Goal: Transaction & Acquisition: Purchase product/service

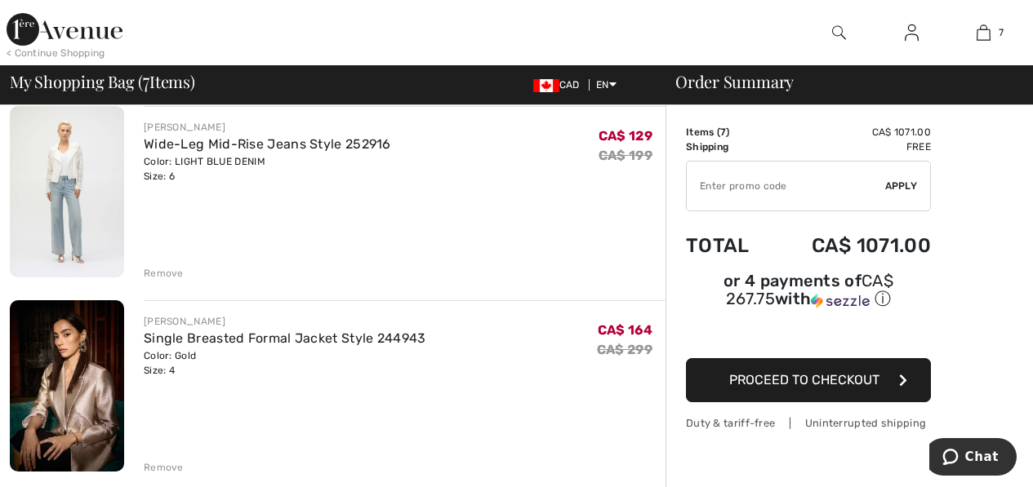
scroll to position [898, 0]
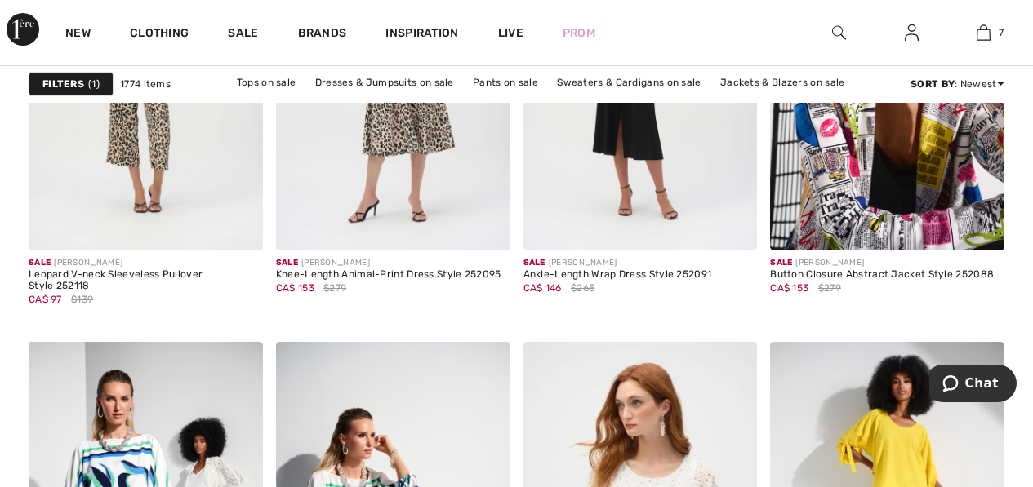
scroll to position [1551, 0]
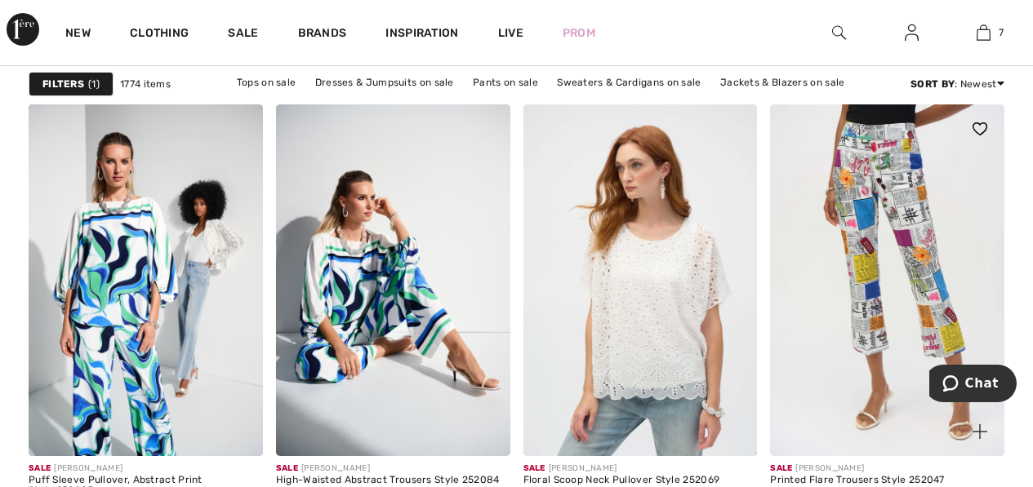
click at [771, 340] on img at bounding box center [887, 280] width 234 height 351
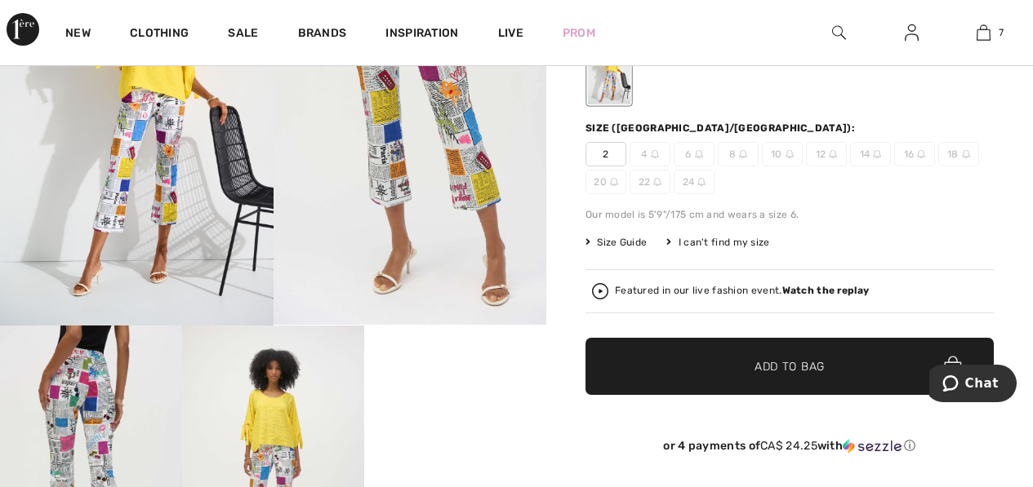
scroll to position [245, 0]
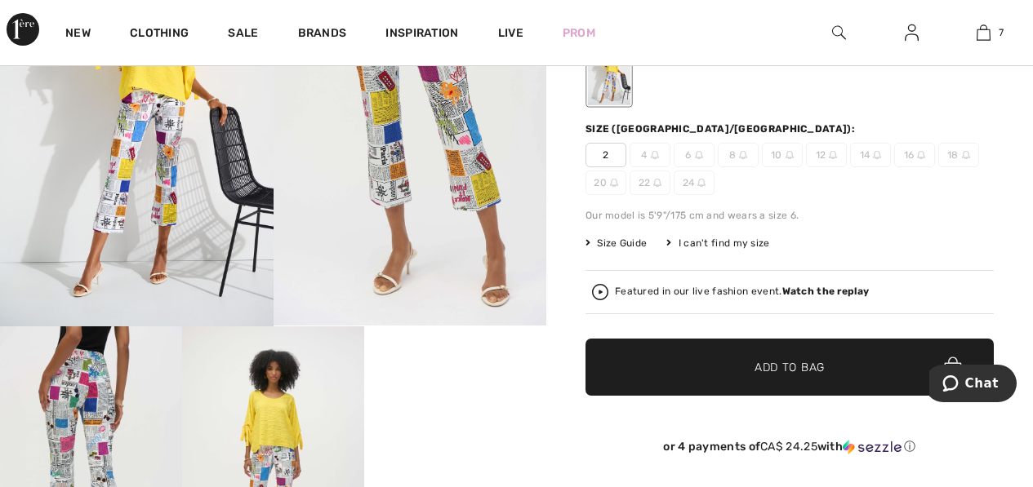
click at [621, 245] on span "Size Guide" at bounding box center [615, 243] width 61 height 15
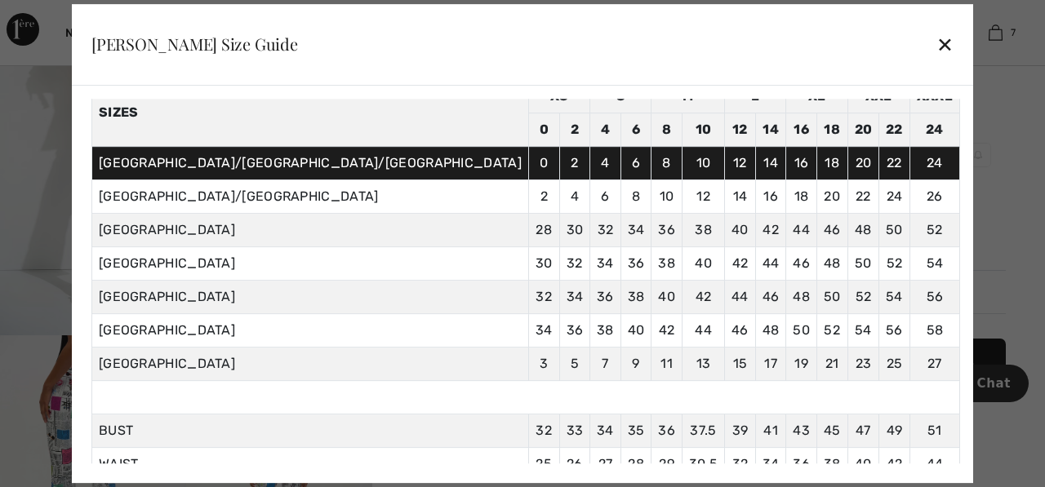
scroll to position [163, 0]
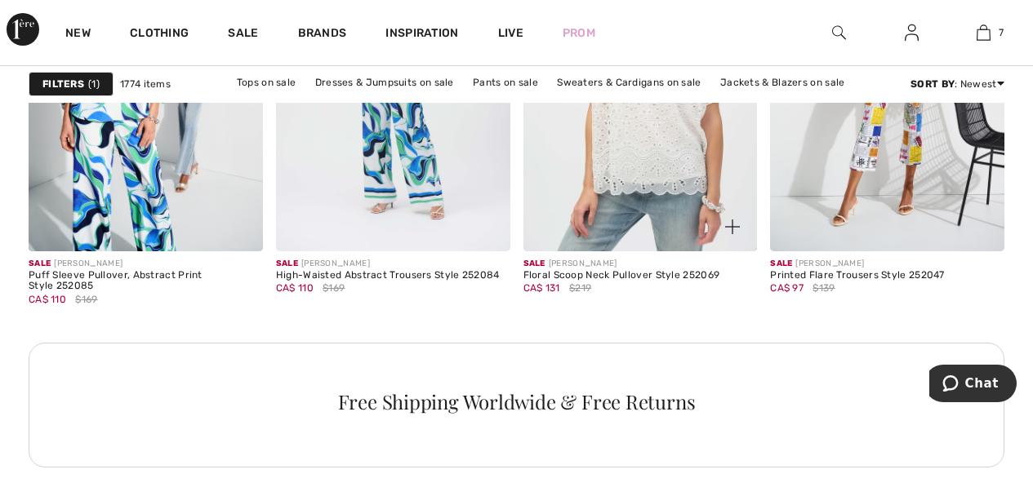
scroll to position [1633, 0]
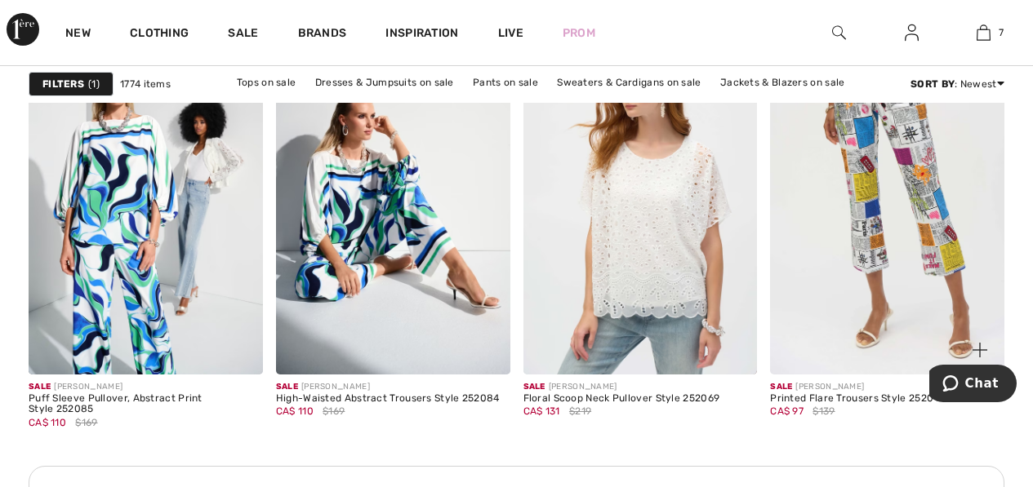
click at [893, 213] on img at bounding box center [887, 198] width 234 height 351
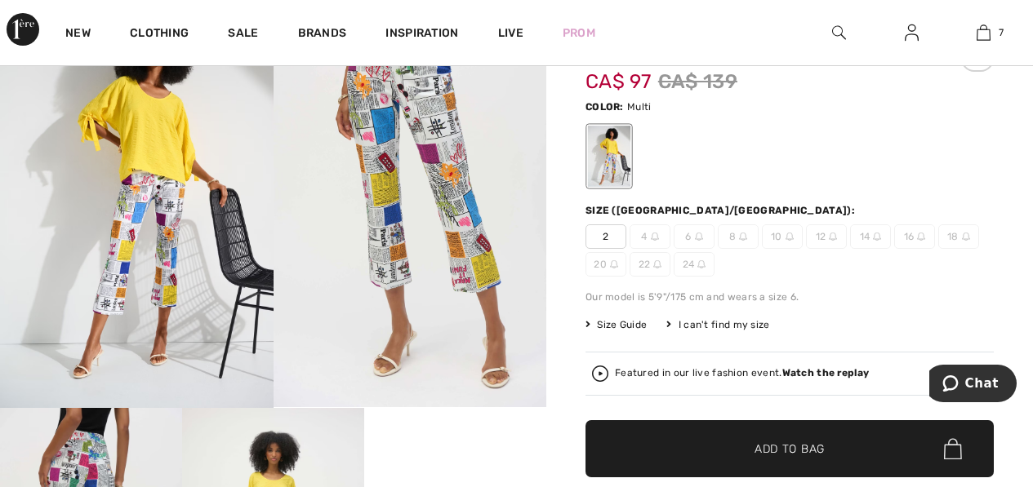
click at [612, 330] on span "Size Guide" at bounding box center [615, 325] width 61 height 15
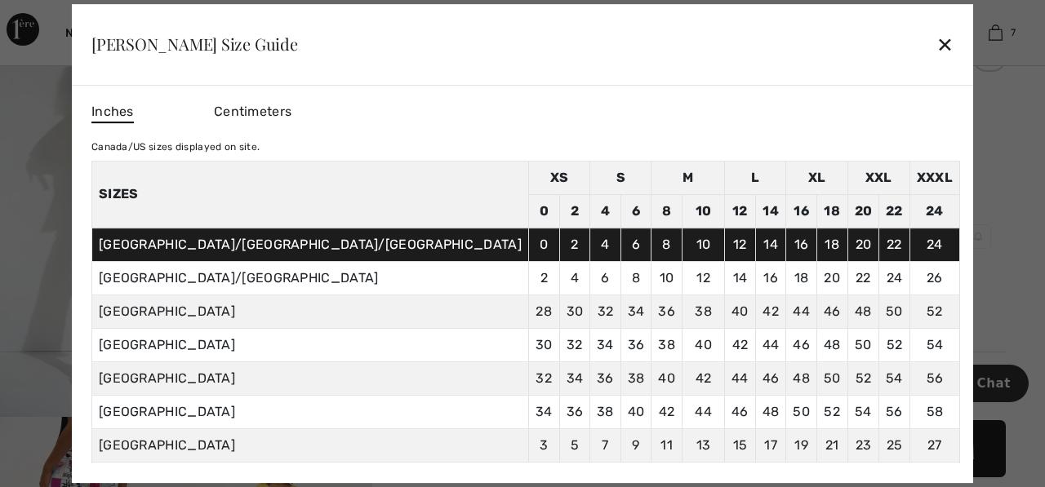
click at [936, 45] on div "✕" at bounding box center [944, 44] width 17 height 34
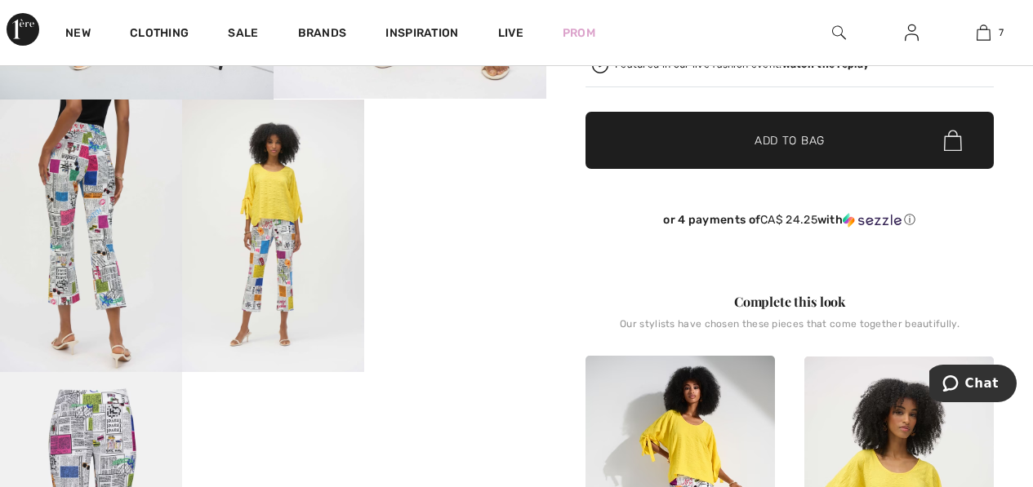
scroll to position [490, 0]
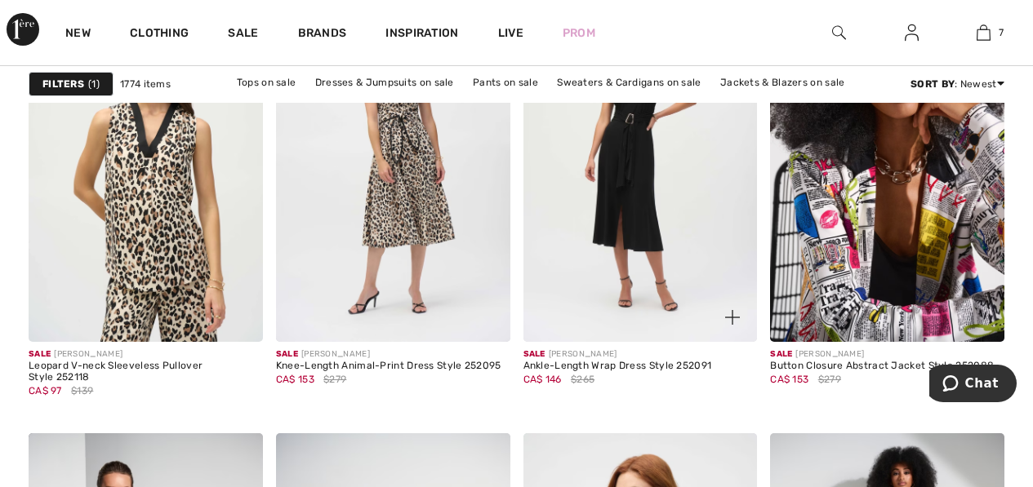
scroll to position [1143, 0]
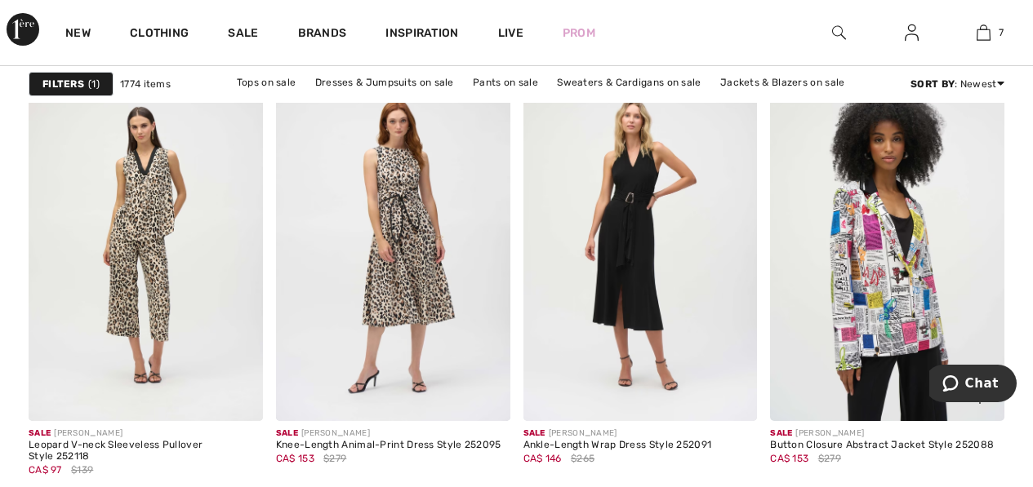
click at [817, 272] on img at bounding box center [887, 245] width 234 height 351
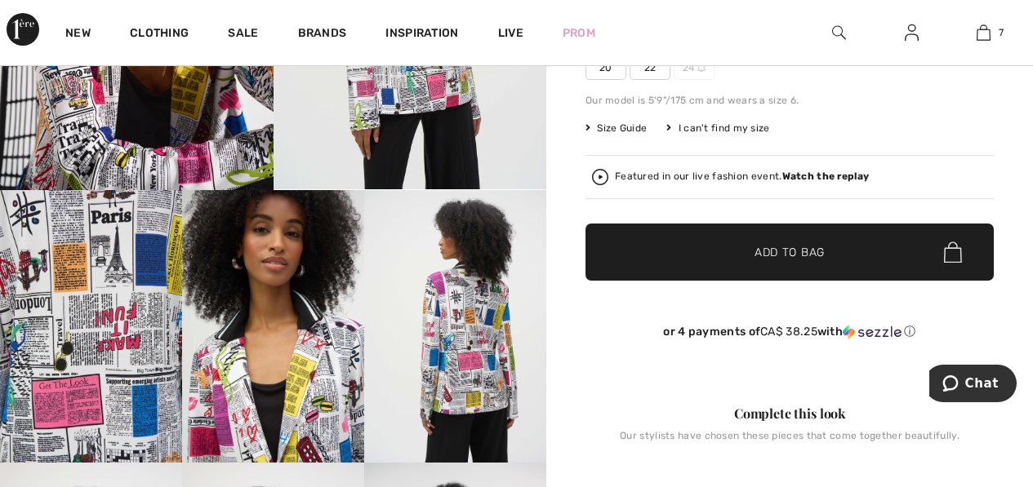
scroll to position [408, 0]
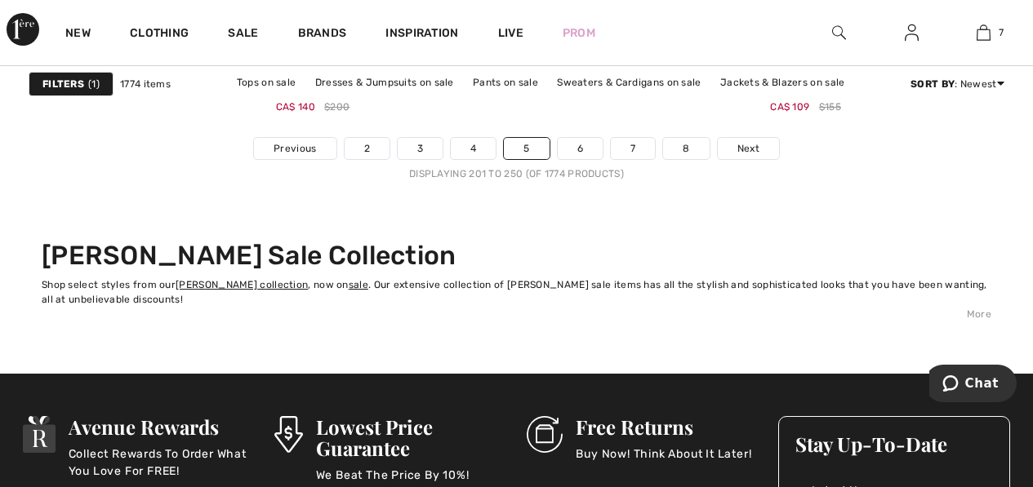
scroll to position [6858, 0]
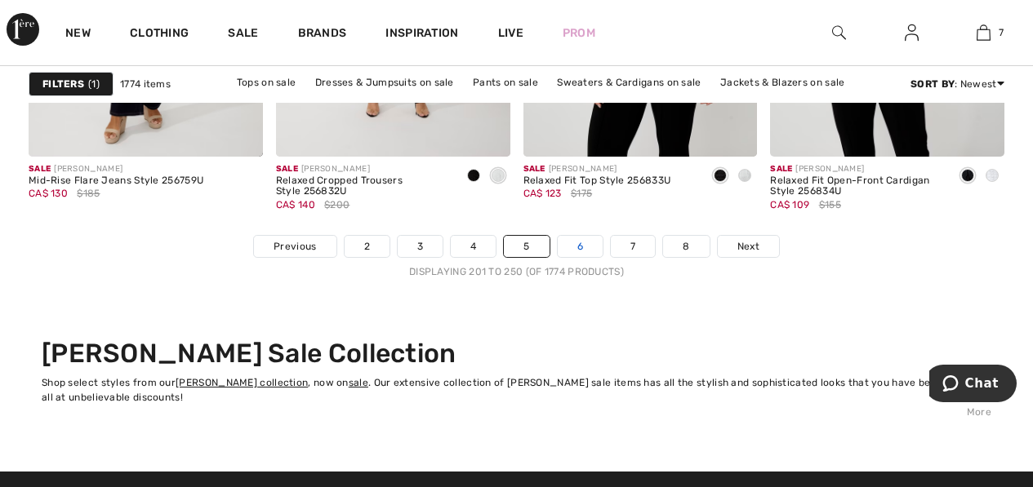
click at [581, 242] on link "6" at bounding box center [580, 246] width 45 height 21
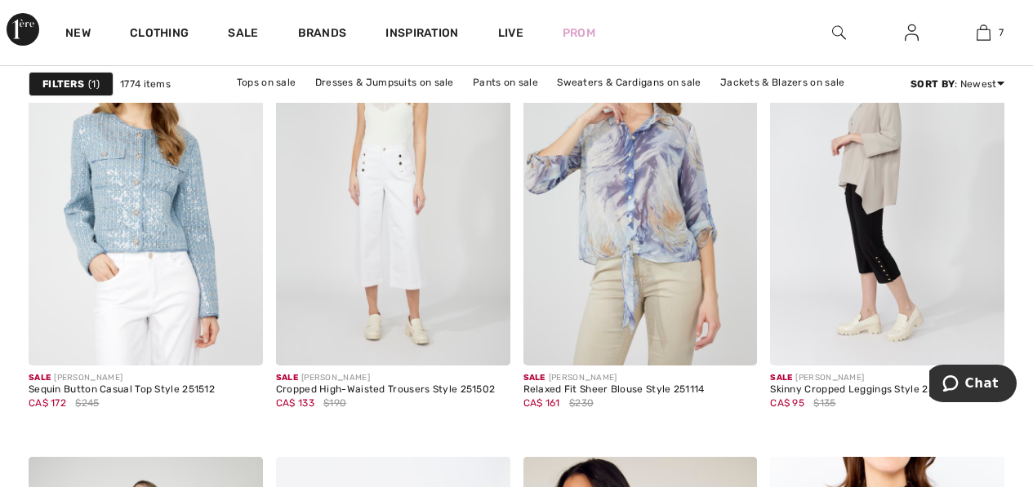
scroll to position [2613, 0]
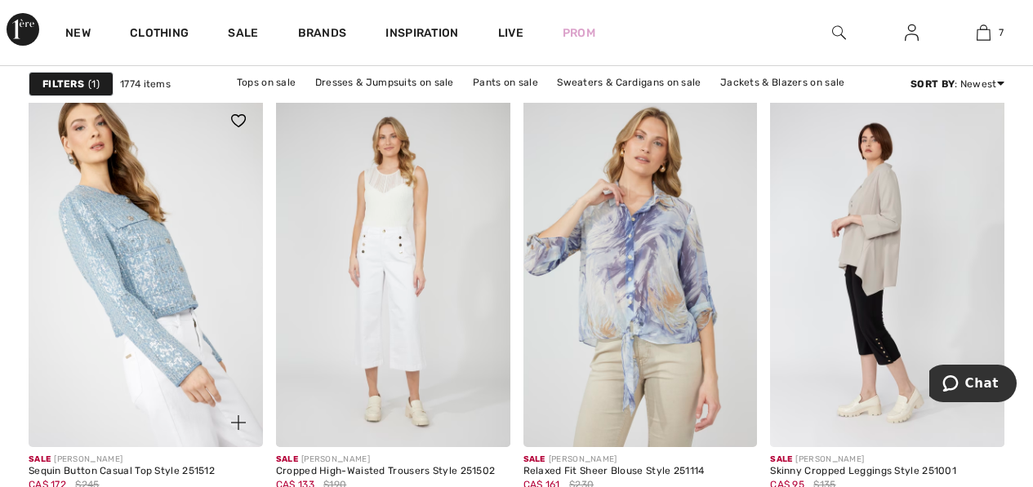
click at [128, 330] on img at bounding box center [146, 271] width 234 height 351
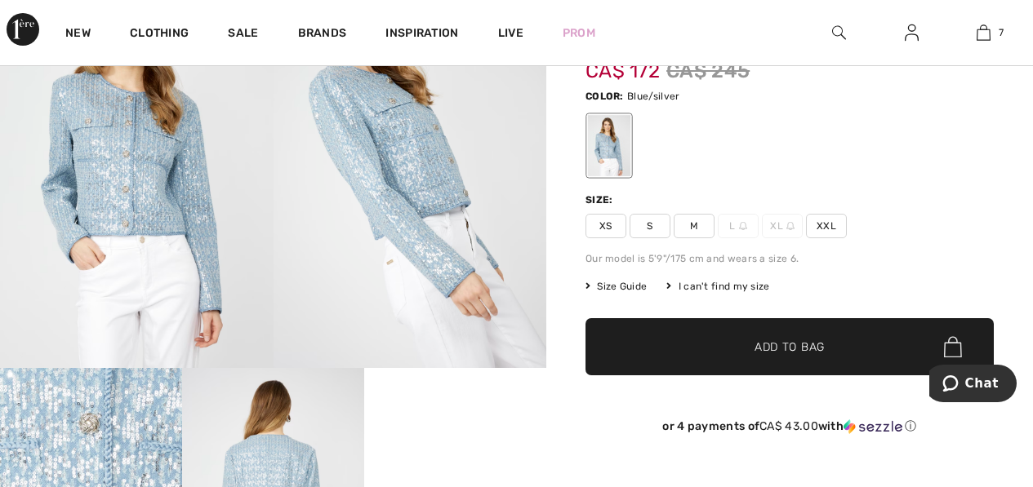
scroll to position [163, 0]
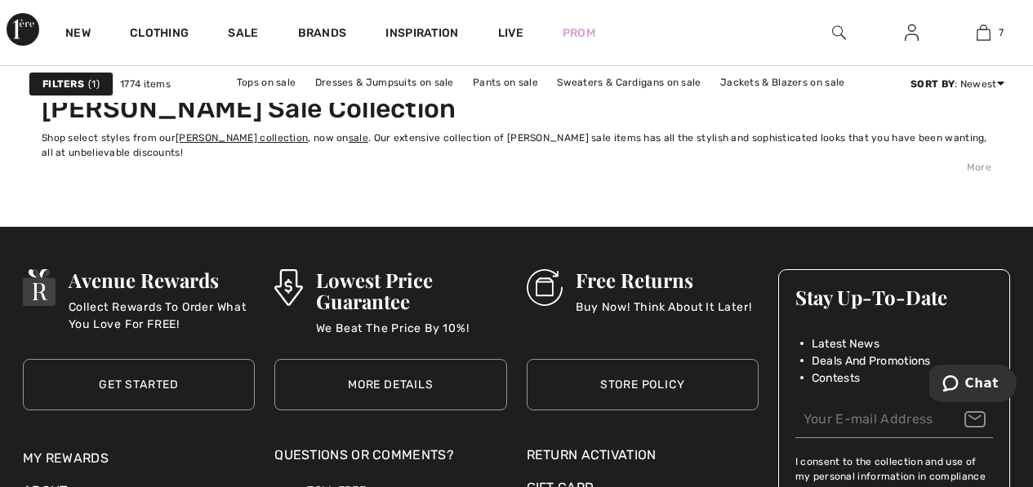
scroll to position [6858, 0]
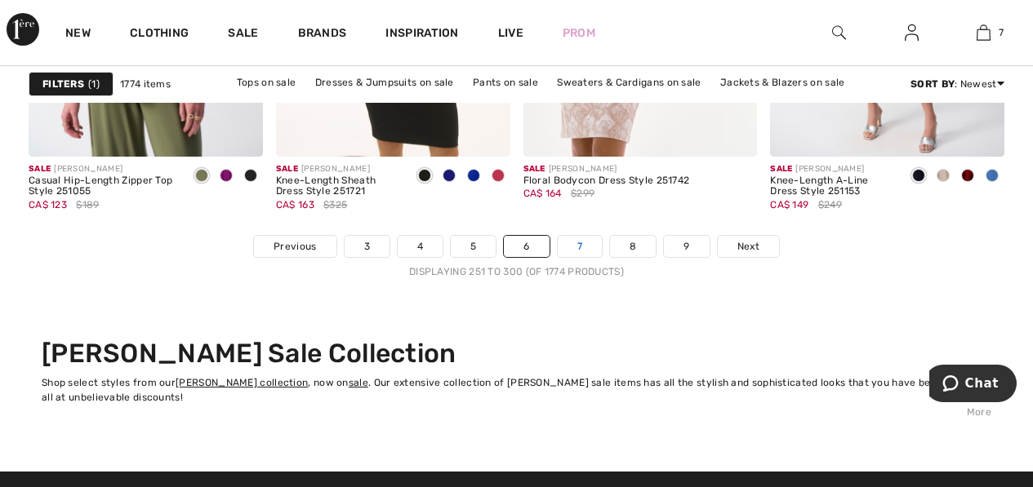
click at [590, 245] on link "7" at bounding box center [580, 246] width 44 height 21
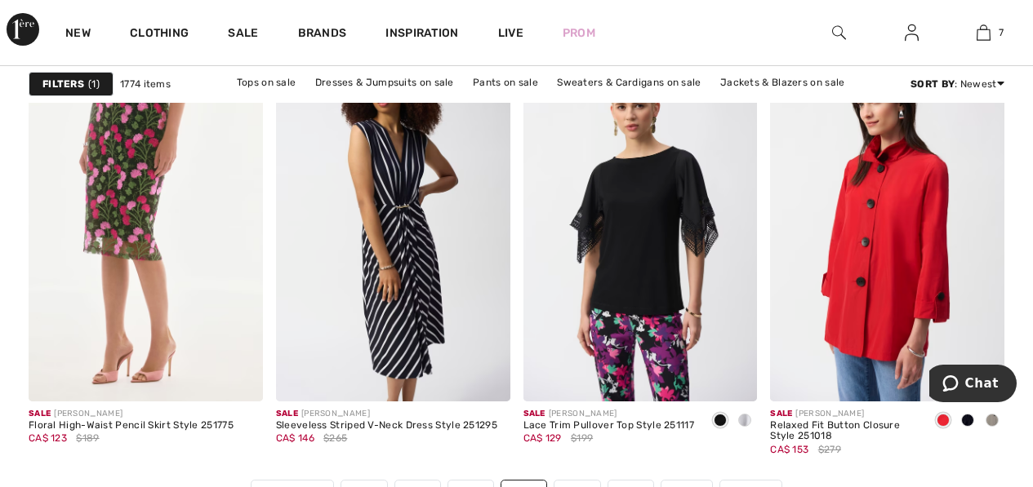
scroll to position [6940, 0]
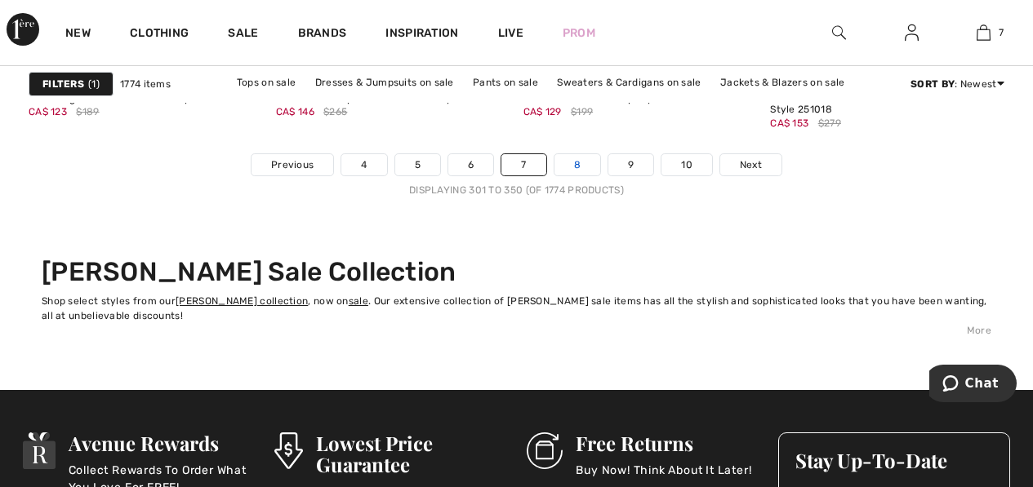
click at [574, 169] on link "8" at bounding box center [577, 164] width 46 height 21
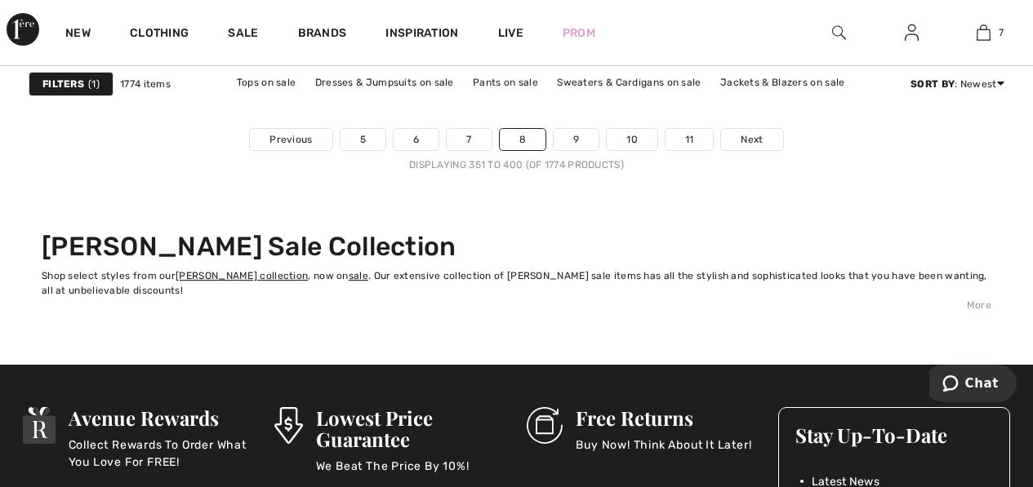
scroll to position [6940, 0]
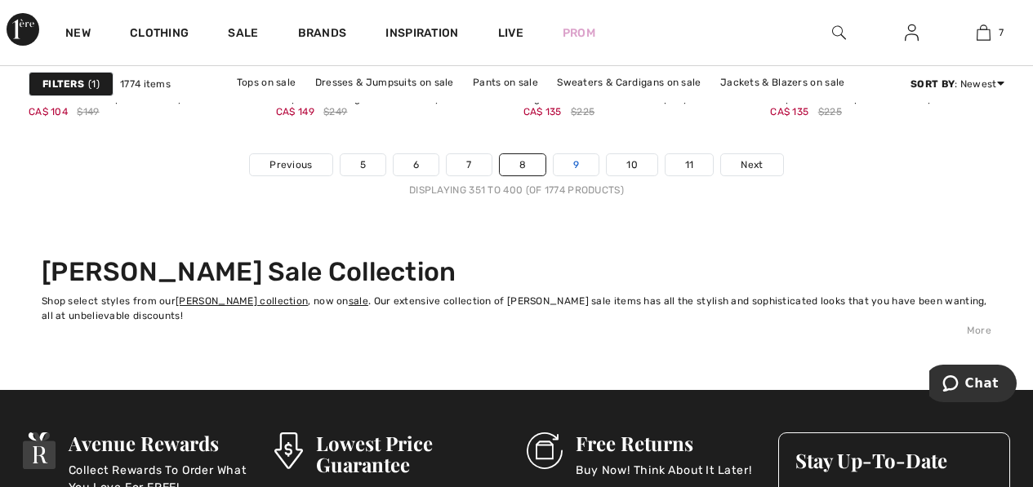
click at [578, 172] on link "9" at bounding box center [576, 164] width 45 height 21
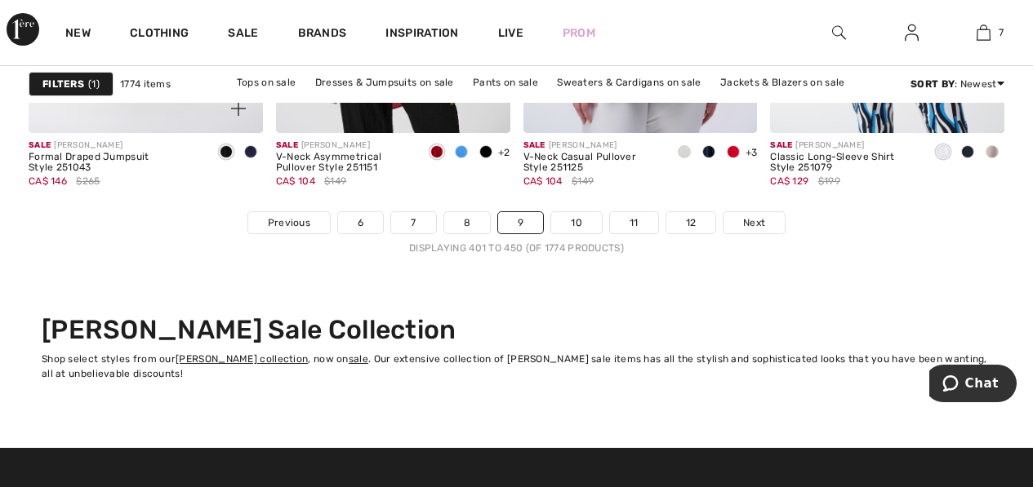
scroll to position [6865, 0]
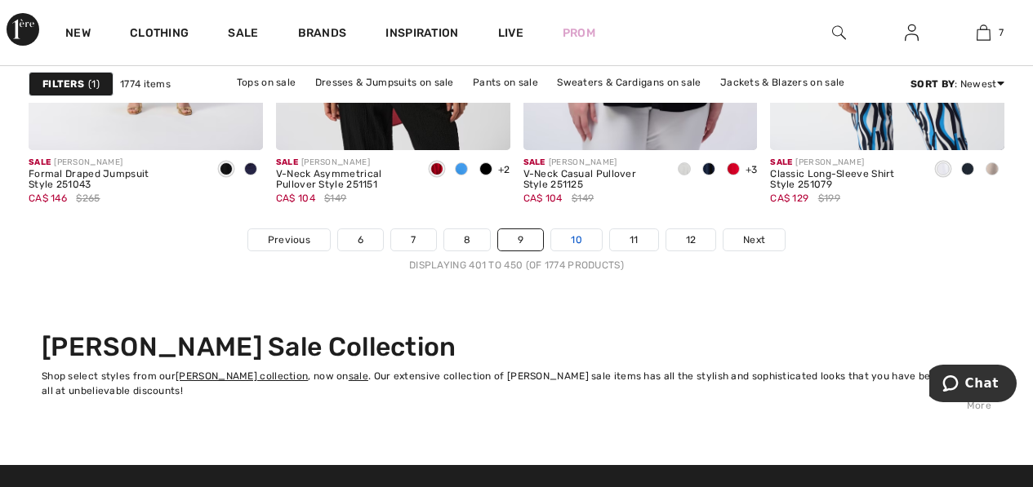
click at [586, 237] on link "10" at bounding box center [576, 239] width 51 height 21
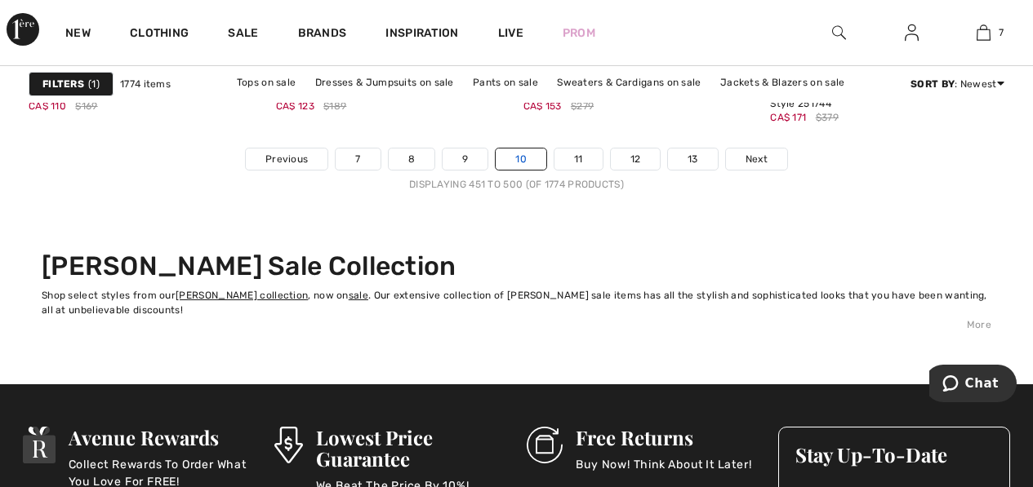
scroll to position [6858, 0]
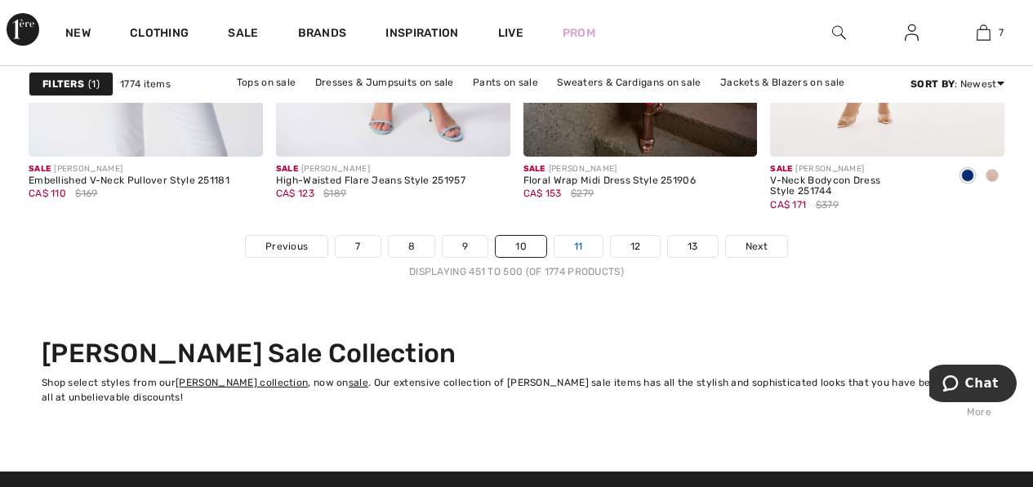
click at [586, 249] on link "11" at bounding box center [578, 246] width 48 height 21
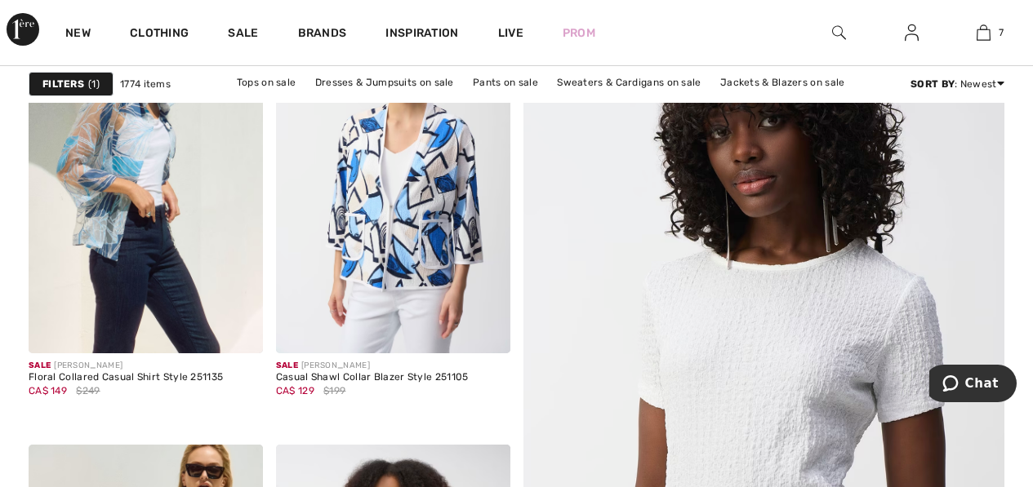
checkbox input "true"
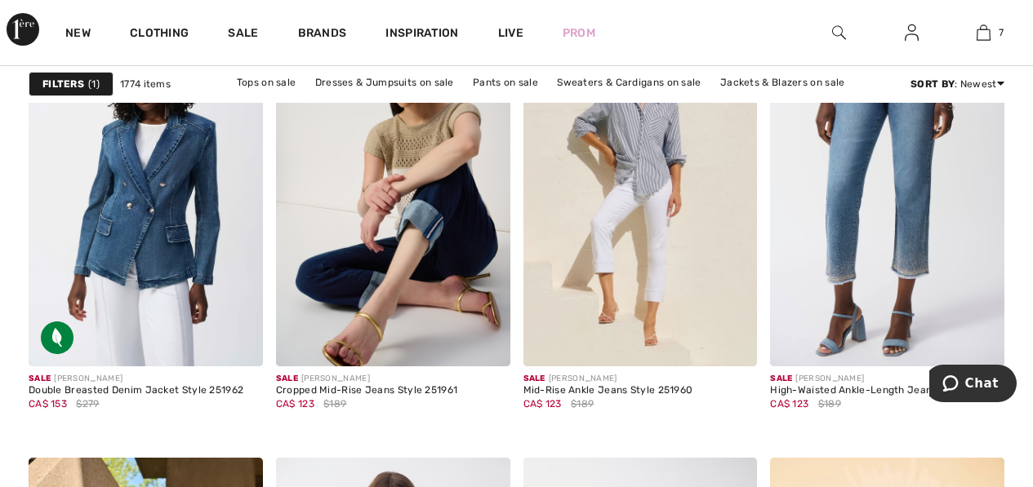
scroll to position [2612, 0]
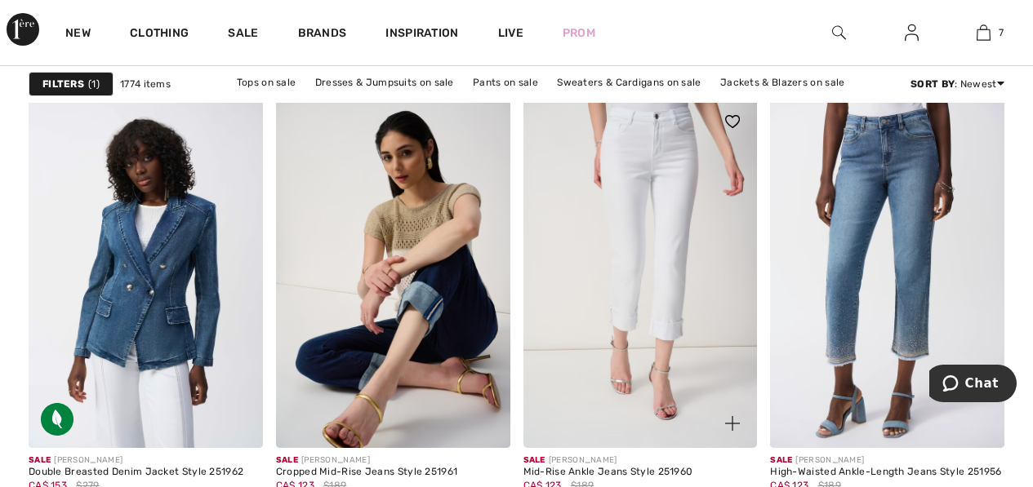
click at [682, 265] on img at bounding box center [640, 272] width 234 height 351
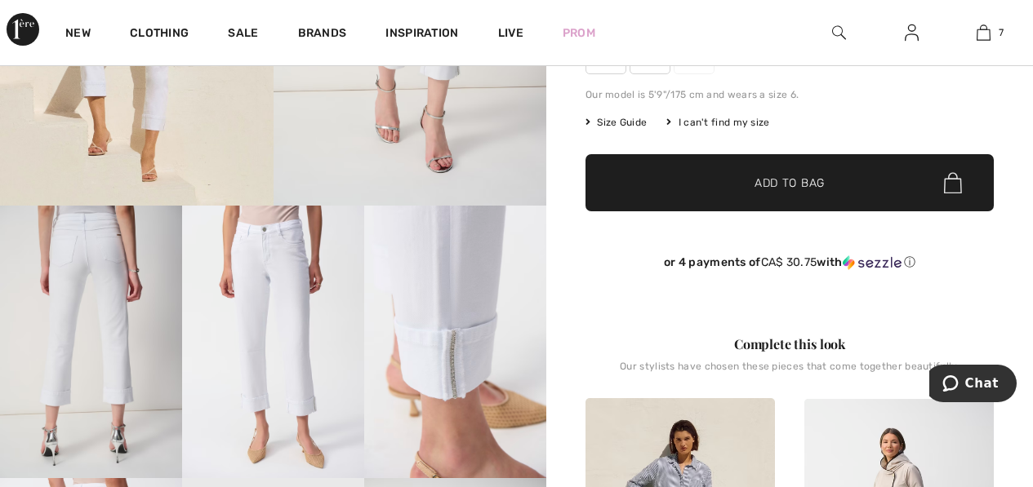
scroll to position [408, 0]
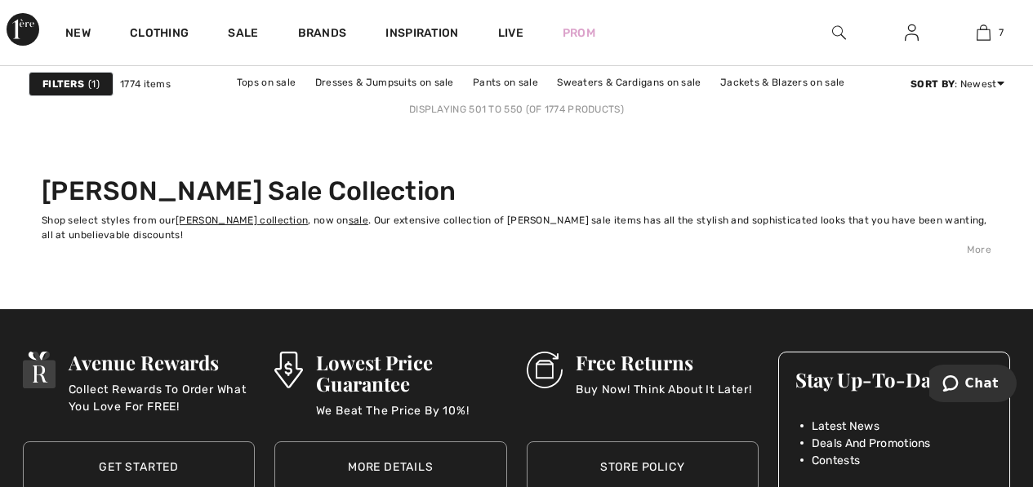
scroll to position [6858, 0]
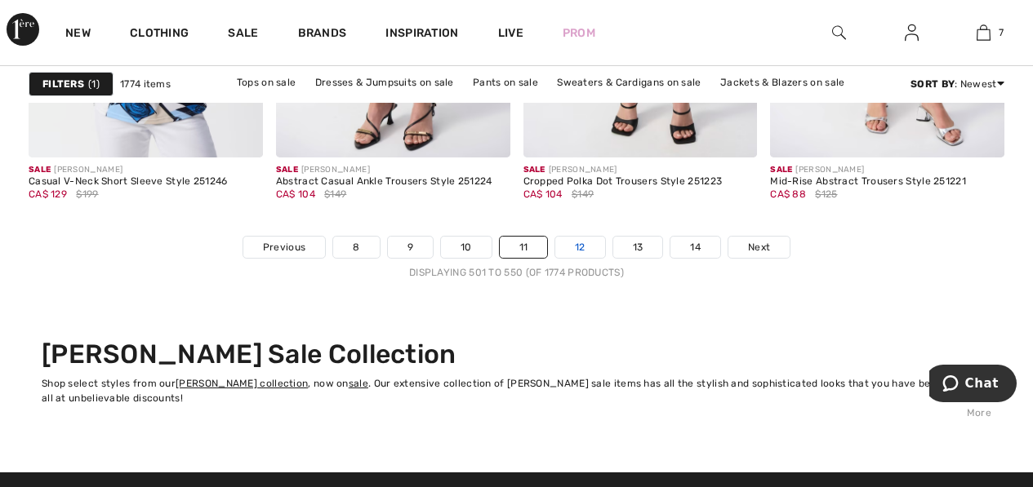
click at [582, 241] on link "12" at bounding box center [580, 247] width 50 height 21
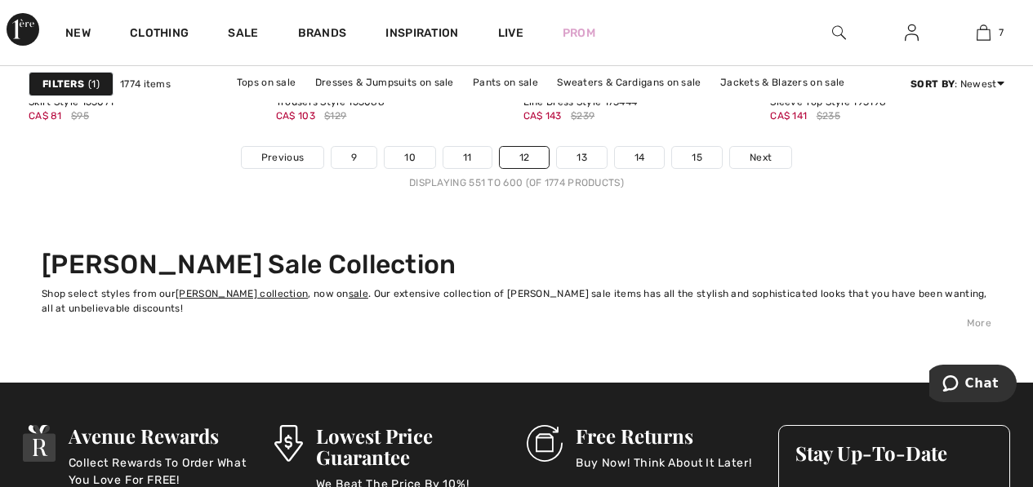
scroll to position [6858, 0]
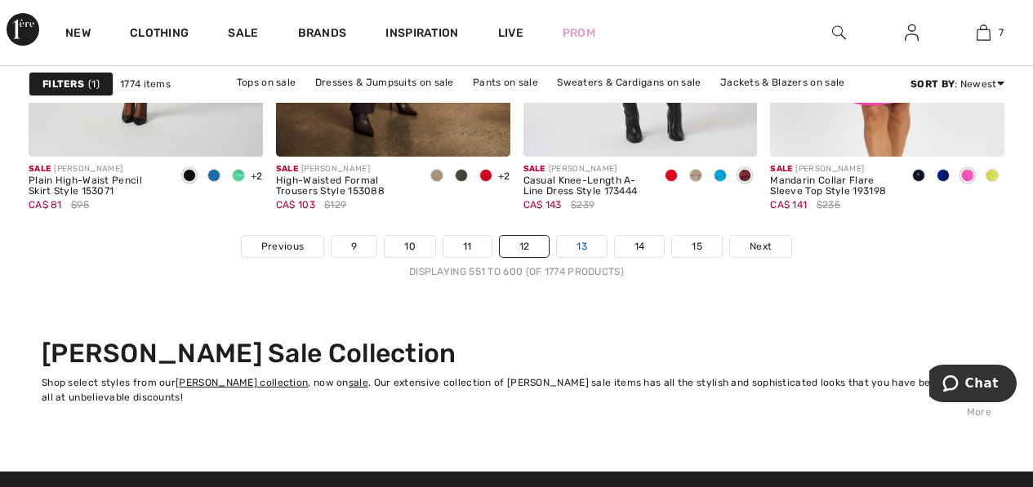
click at [572, 247] on link "13" at bounding box center [582, 246] width 50 height 21
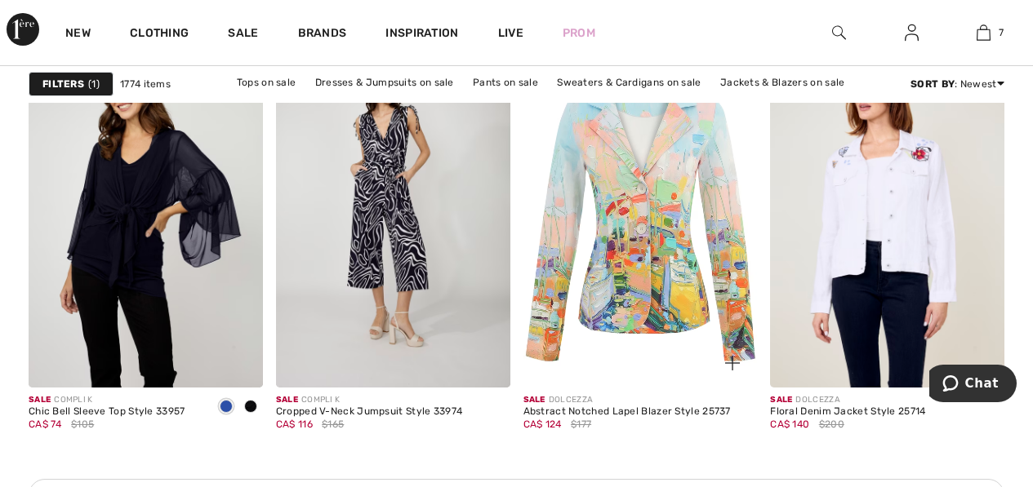
scroll to position [1633, 0]
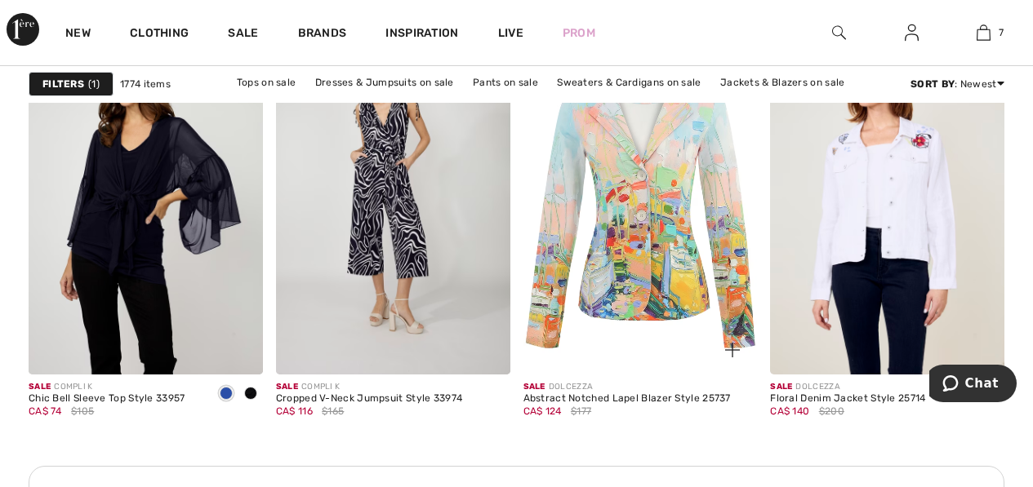
click at [677, 197] on img at bounding box center [640, 198] width 234 height 351
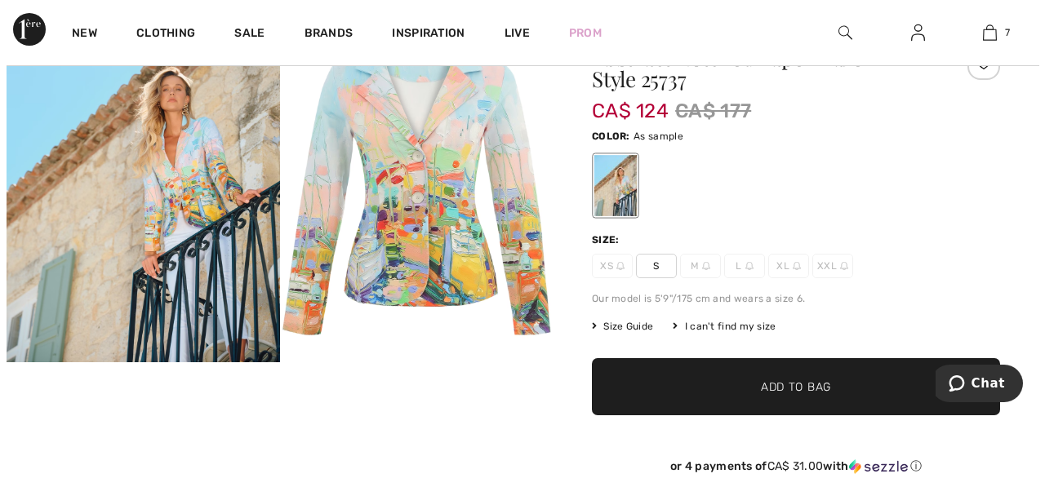
scroll to position [82, 0]
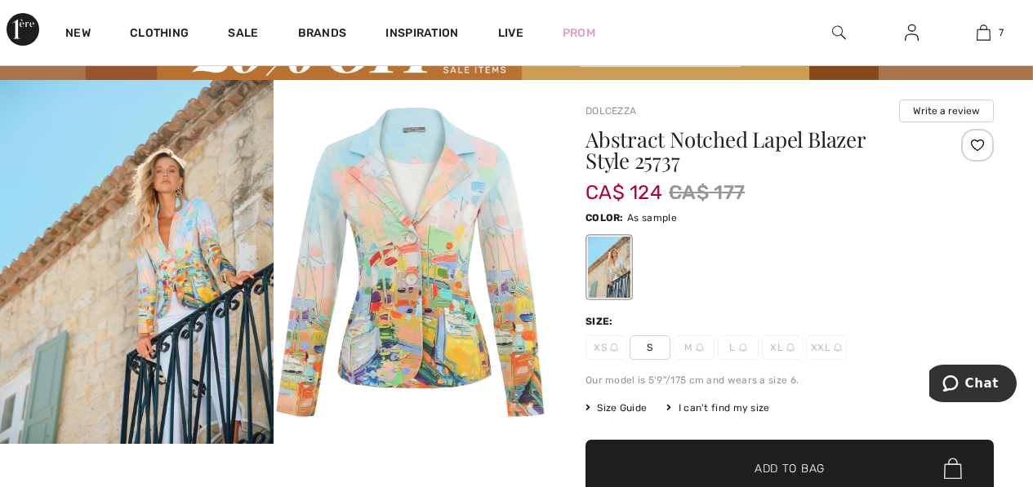
click at [417, 231] on img at bounding box center [411, 262] width 274 height 364
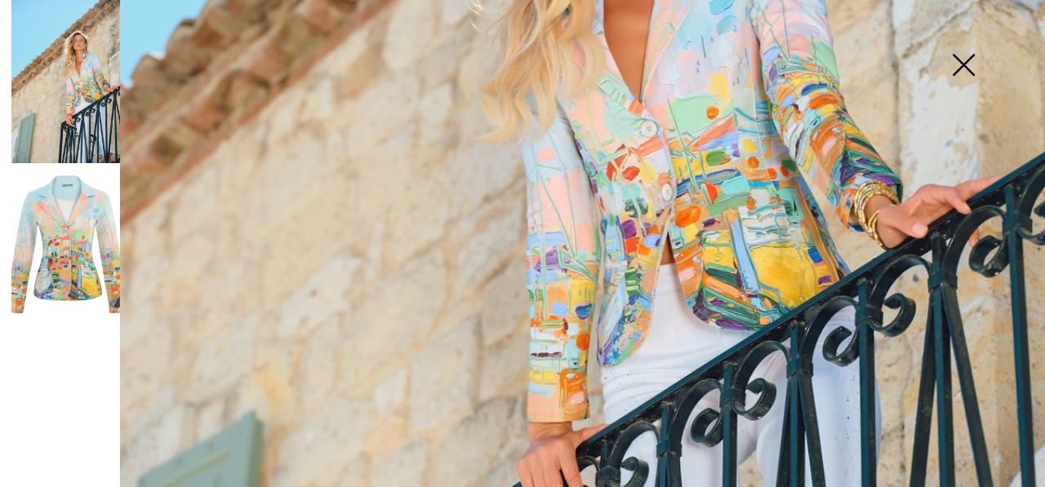
scroll to position [572, 0]
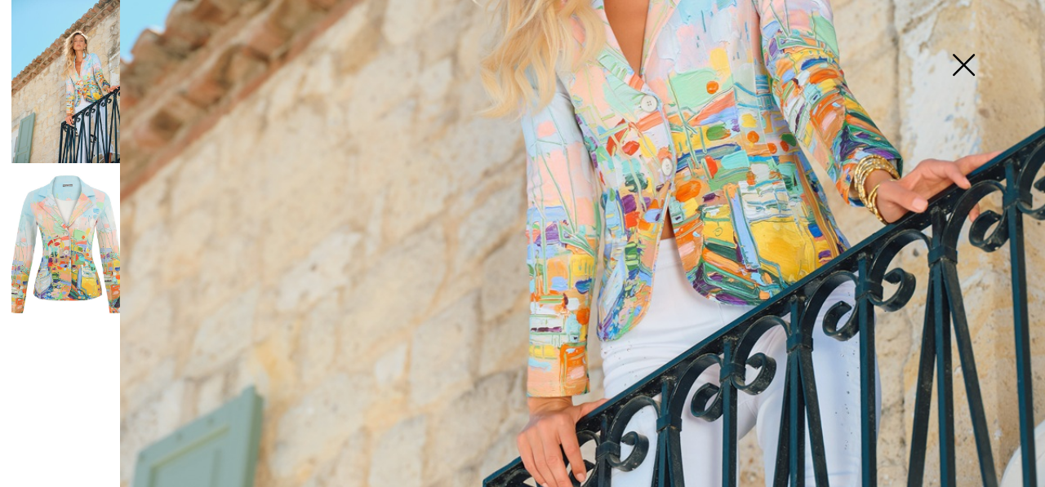
click at [87, 234] on img at bounding box center [65, 244] width 109 height 162
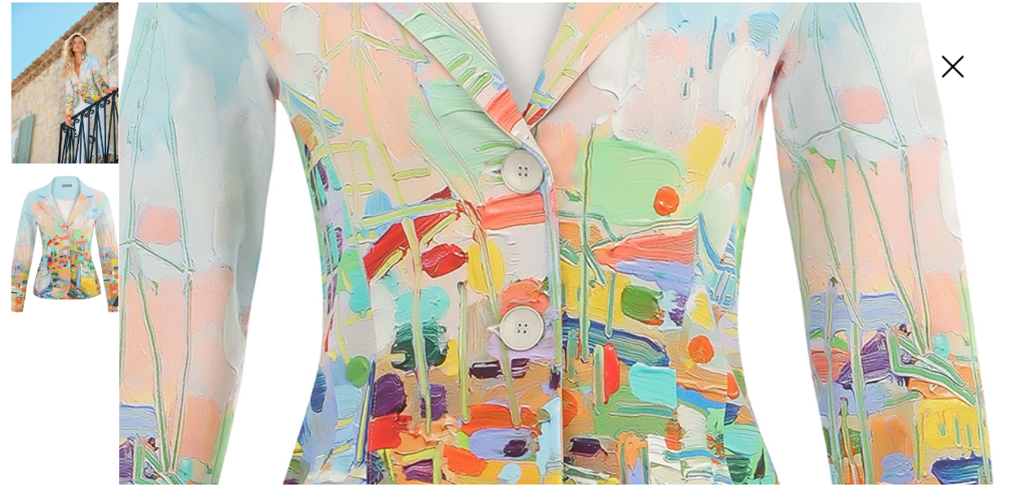
scroll to position [408, 0]
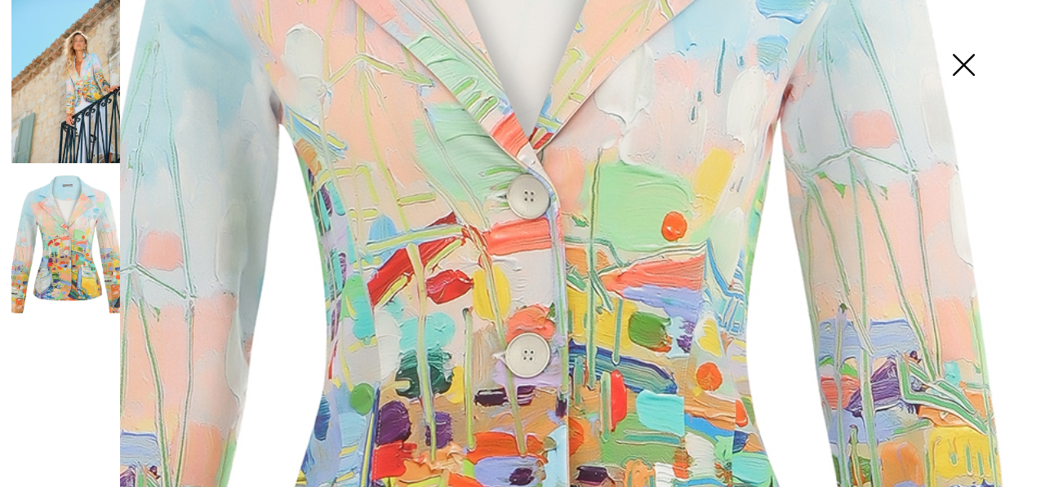
click at [968, 65] on img at bounding box center [964, 66] width 82 height 84
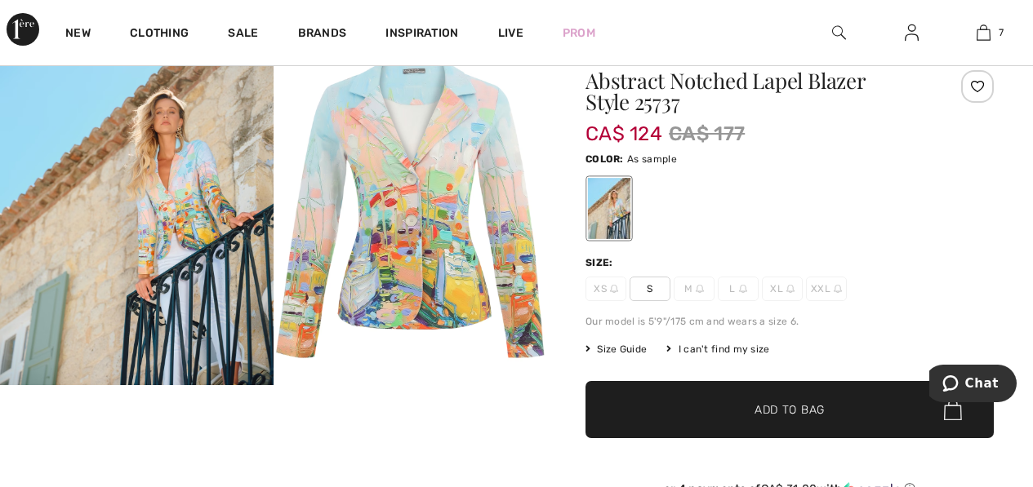
scroll to position [0, 0]
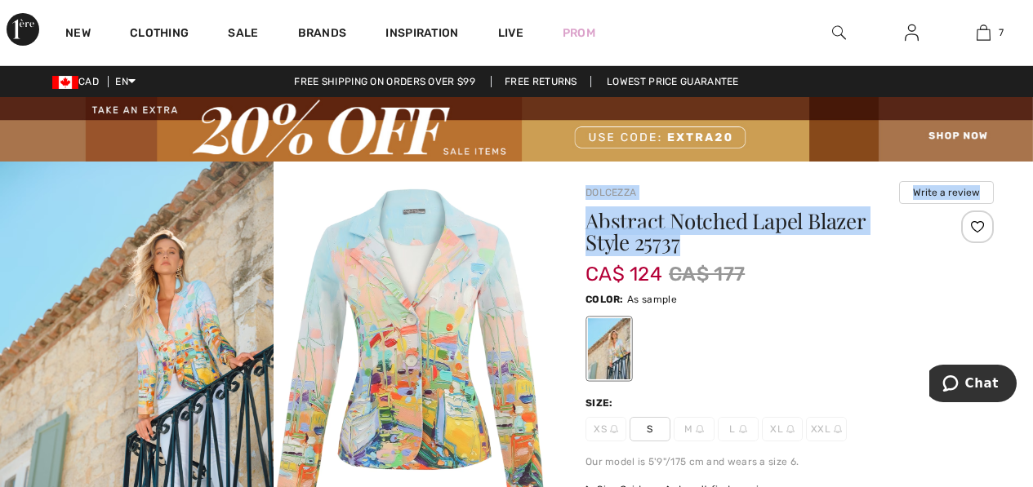
drag, startPoint x: 687, startPoint y: 240, endPoint x: 581, endPoint y: 193, distance: 117.0
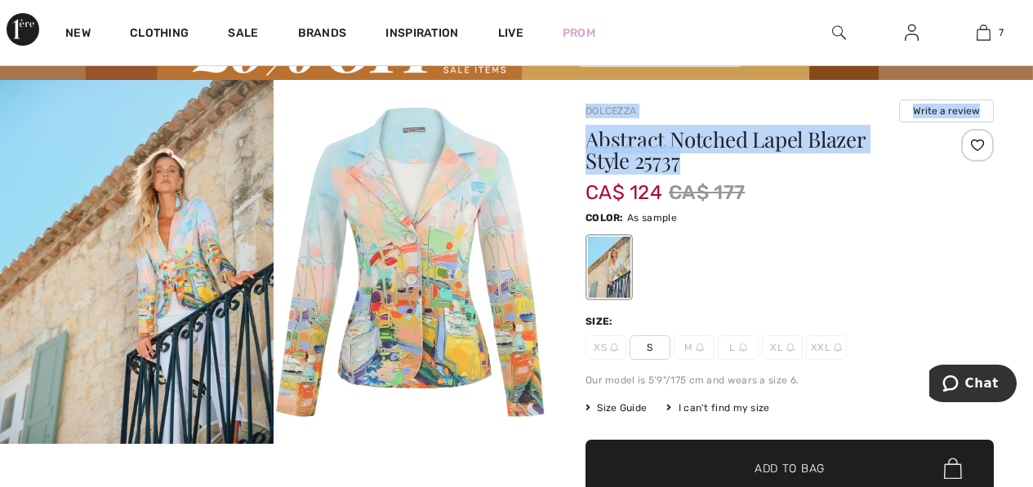
click at [717, 447] on span "✔ Added to Bag Add to Bag" at bounding box center [789, 468] width 408 height 57
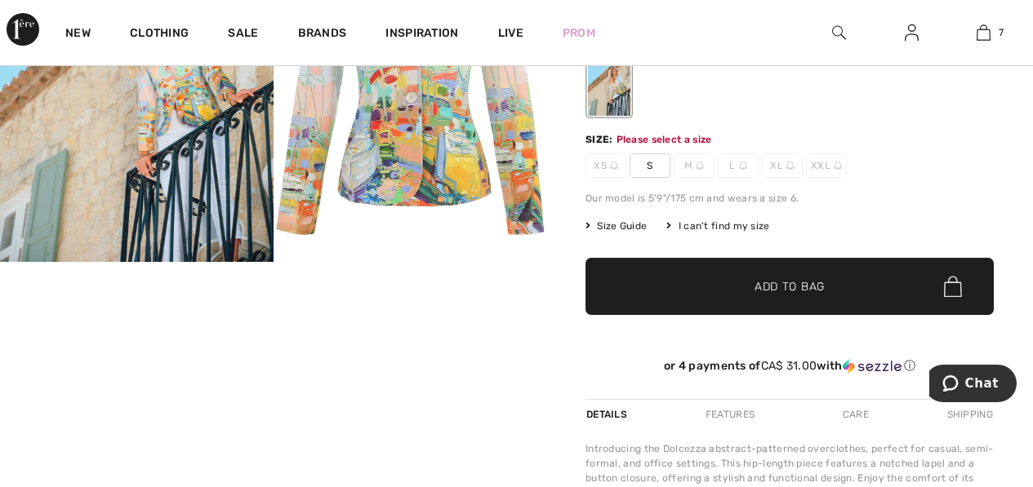
scroll to position [265, 0]
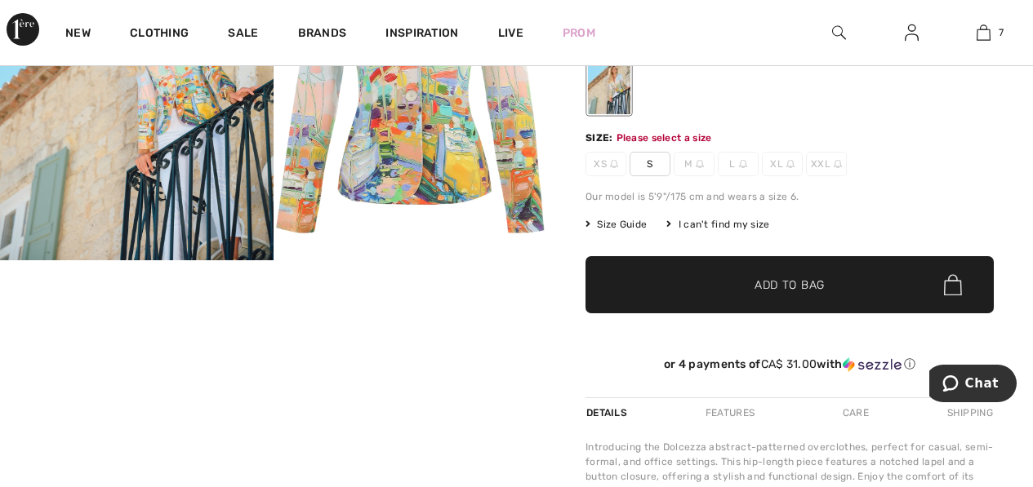
click at [167, 269] on div at bounding box center [137, 101] width 274 height 410
click at [214, 379] on div at bounding box center [273, 355] width 546 height 919
click at [638, 161] on span "S" at bounding box center [650, 164] width 41 height 24
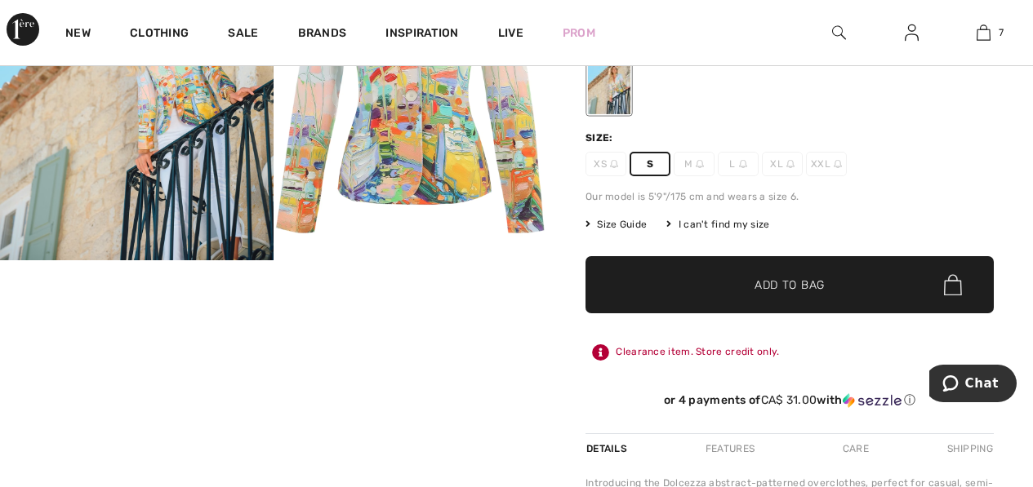
click at [701, 280] on span "✔ Added to Bag Add to Bag" at bounding box center [789, 284] width 408 height 57
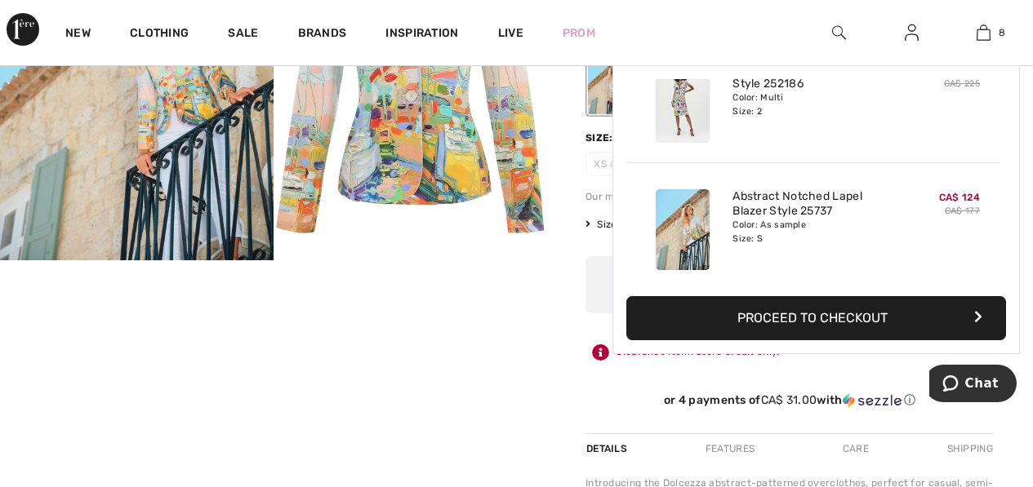
scroll to position [815, 0]
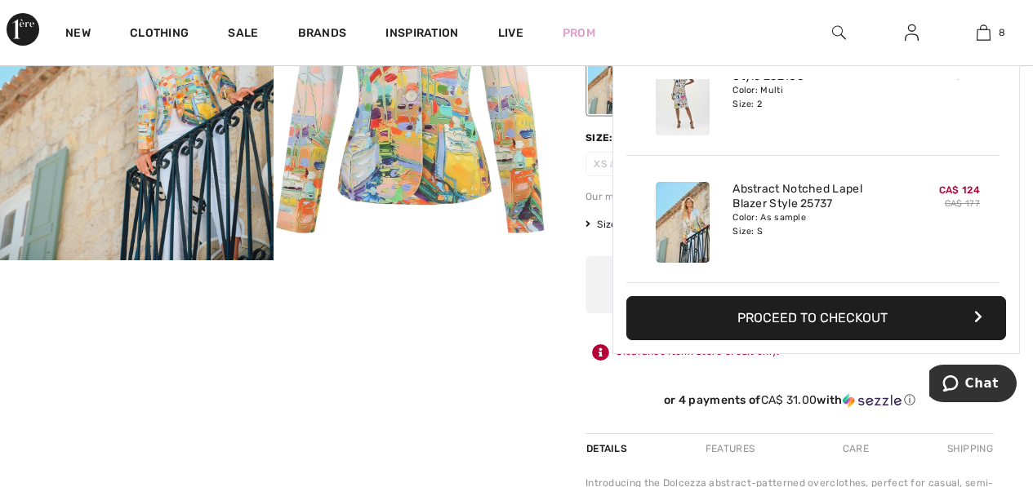
click at [250, 310] on div at bounding box center [273, 110] width 546 height 429
click at [990, 38] on img at bounding box center [984, 33] width 14 height 20
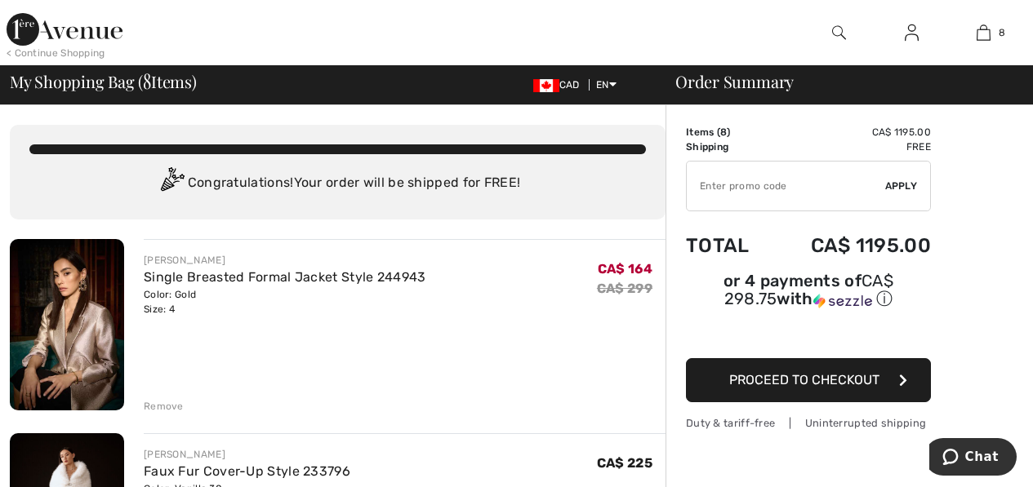
click at [96, 26] on img at bounding box center [65, 29] width 116 height 33
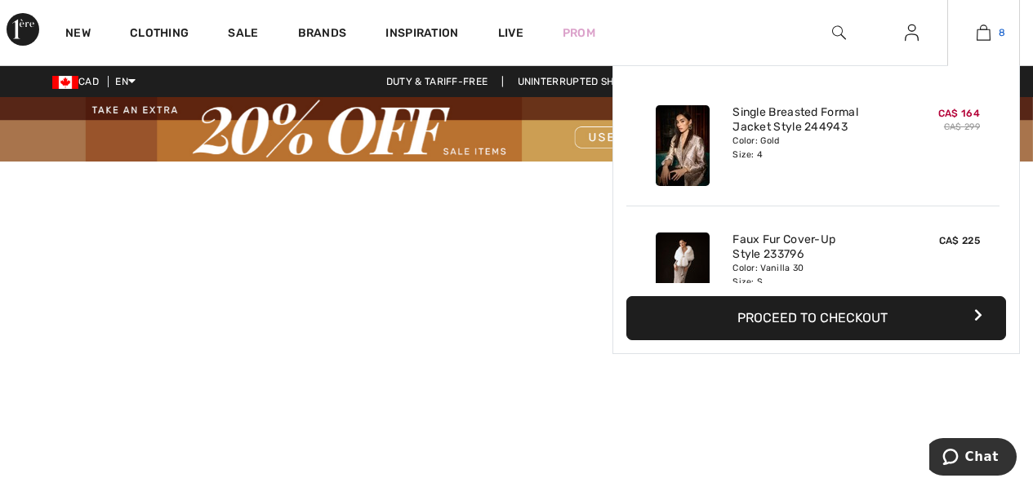
click at [978, 34] on img at bounding box center [984, 33] width 14 height 20
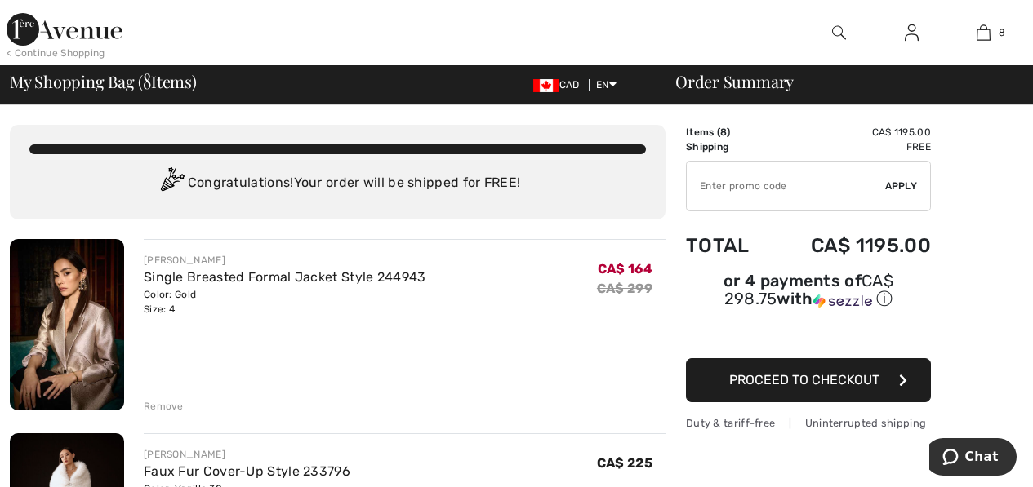
click at [772, 187] on input "TEXT" at bounding box center [786, 186] width 198 height 49
type input "EXTRA20"
click at [894, 192] on span "Apply" at bounding box center [901, 186] width 33 height 15
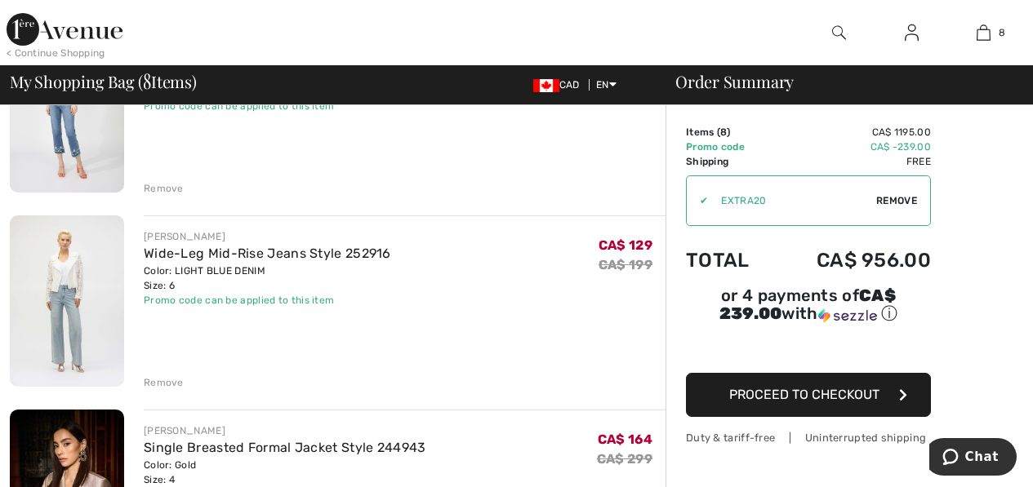
scroll to position [816, 0]
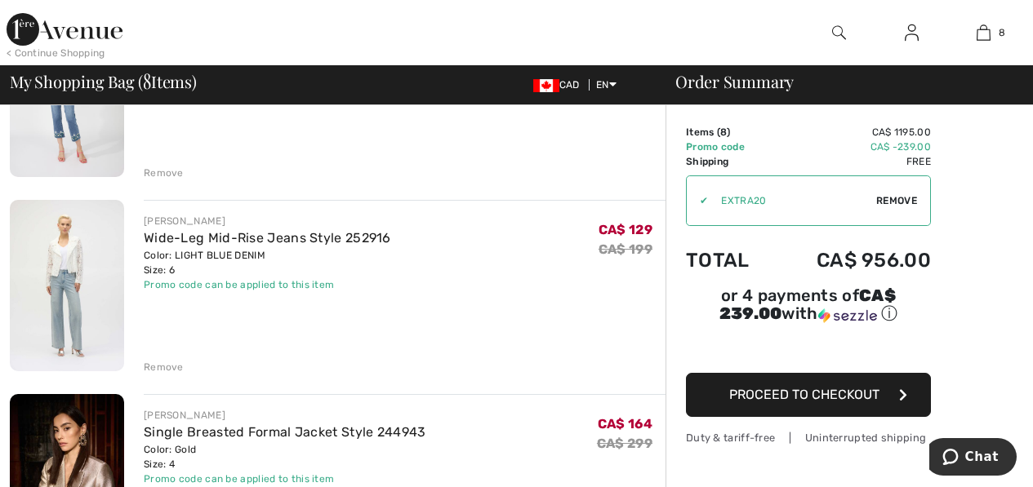
click at [170, 363] on div "Remove" at bounding box center [164, 367] width 40 height 15
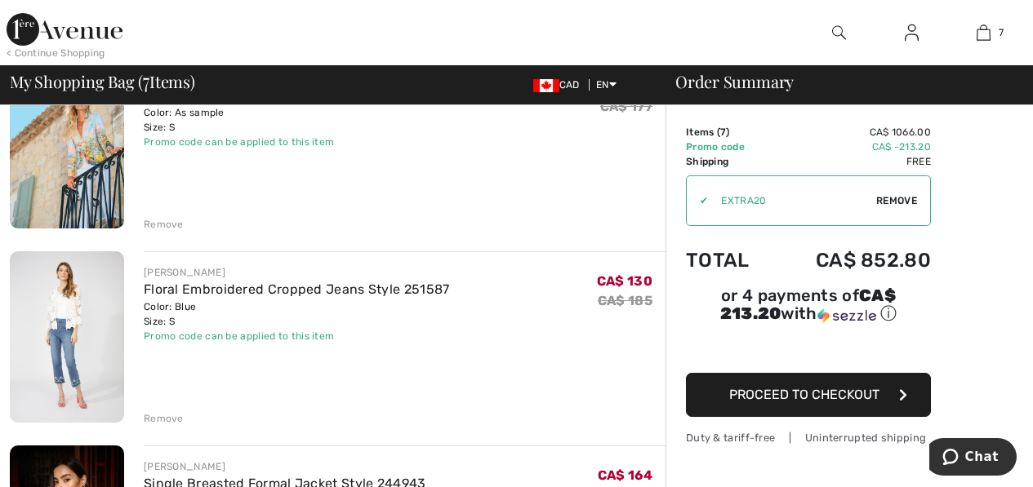
scroll to position [572, 0]
click at [167, 416] on div "Remove" at bounding box center [164, 418] width 40 height 15
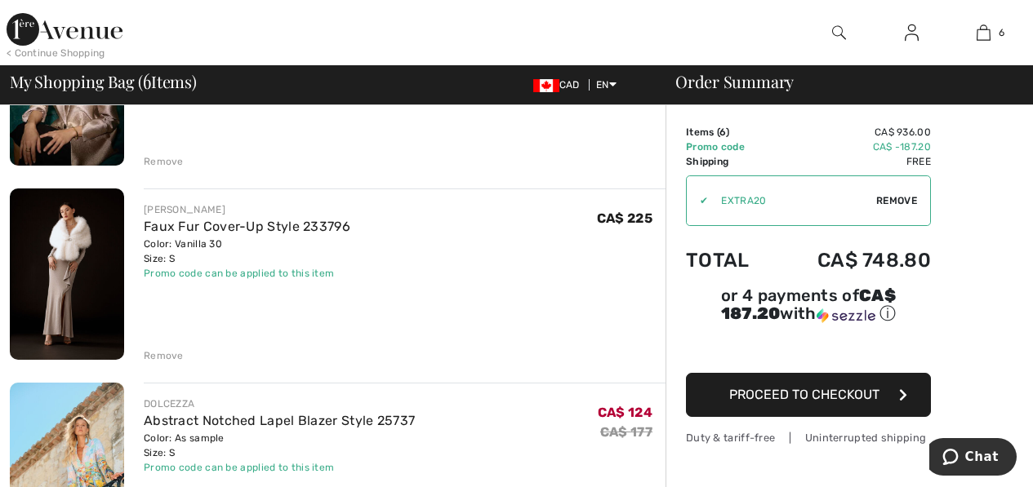
scroll to position [163, 0]
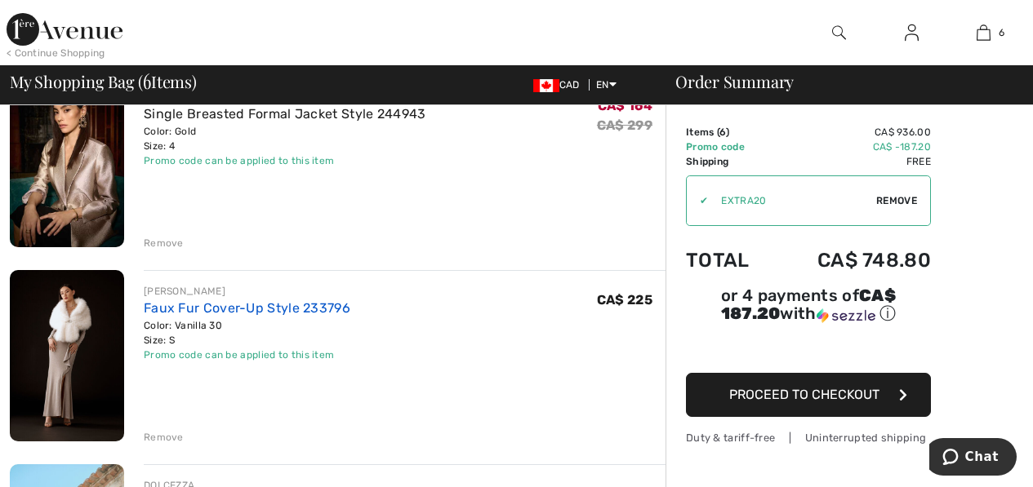
click at [236, 301] on link "Faux Fur Cover-Up Style 233796" at bounding box center [247, 308] width 207 height 16
click at [166, 435] on div "Remove" at bounding box center [164, 437] width 40 height 15
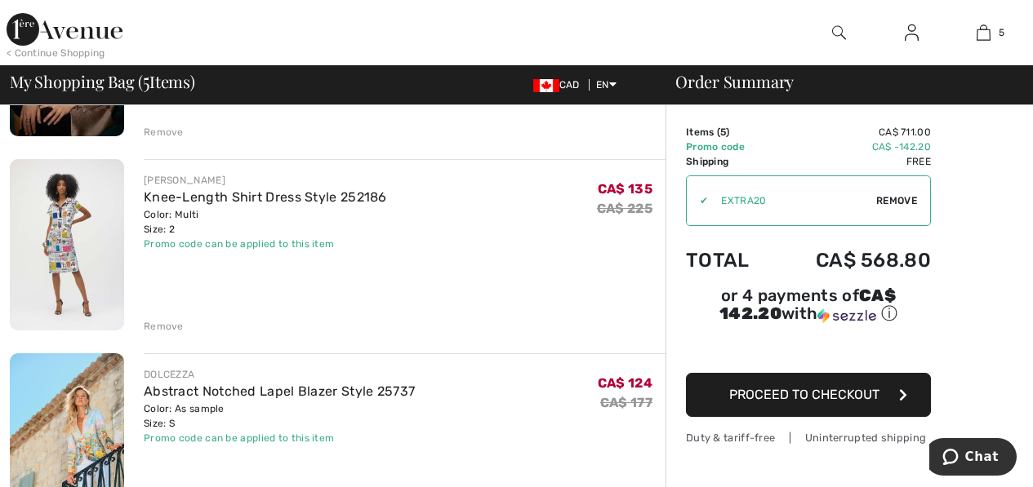
scroll to position [327, 0]
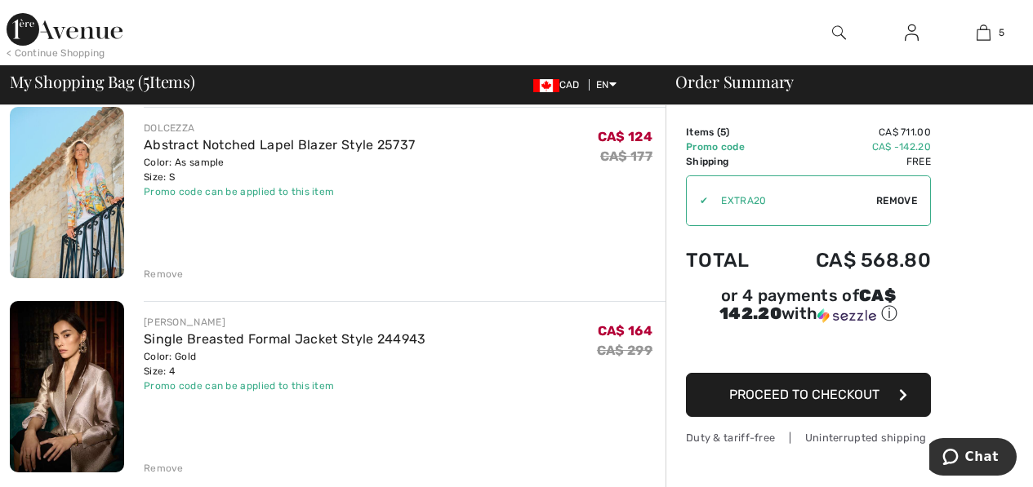
click at [176, 274] on div "Remove" at bounding box center [164, 274] width 40 height 15
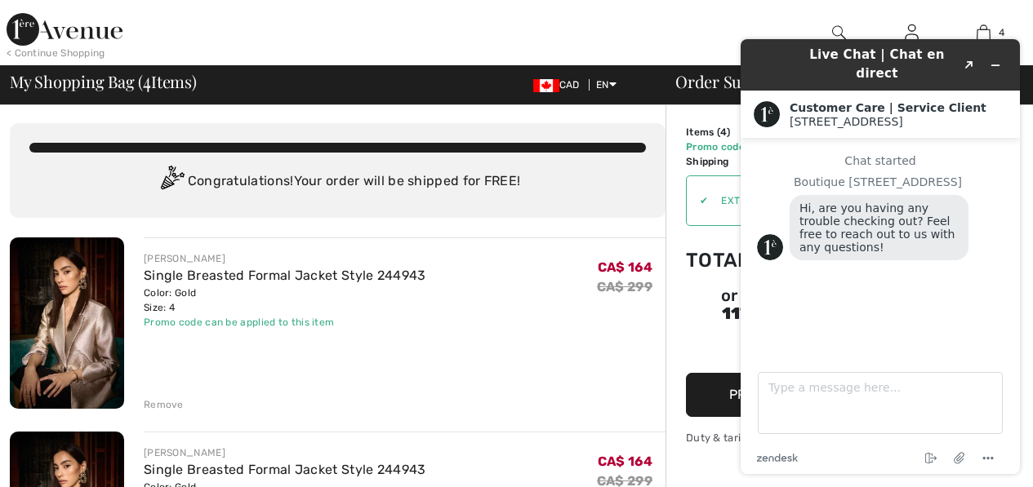
scroll to position [0, 0]
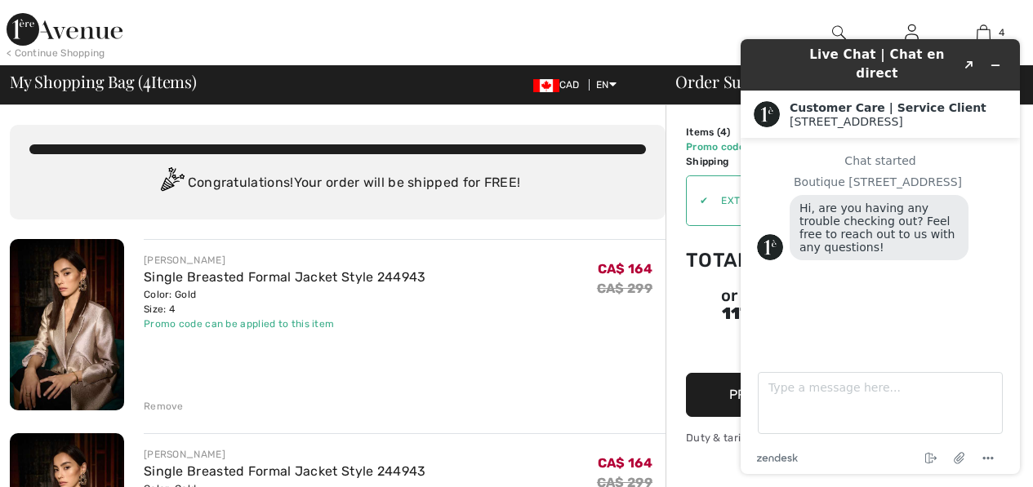
click at [169, 405] on div "Remove" at bounding box center [164, 406] width 40 height 15
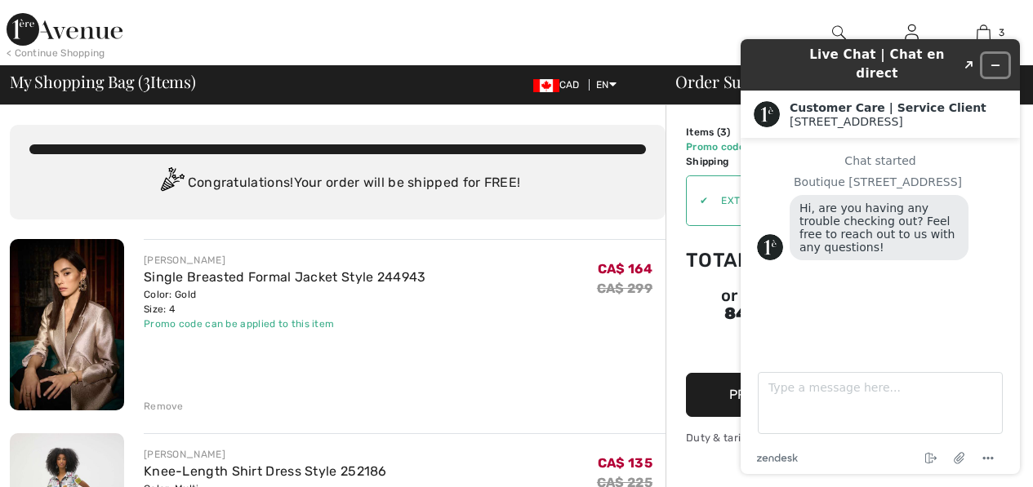
click at [996, 60] on icon "Minimize widget" at bounding box center [995, 65] width 11 height 11
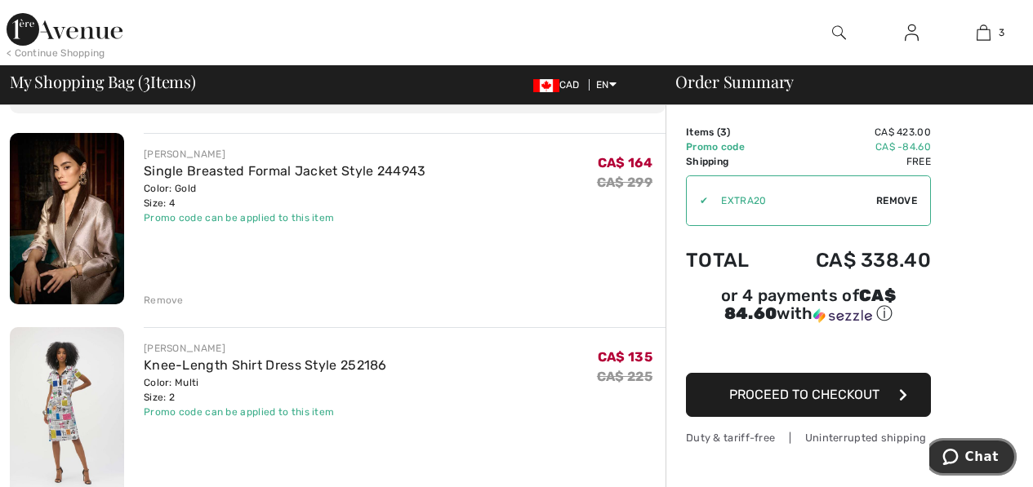
scroll to position [82, 0]
